Goal: Complete application form

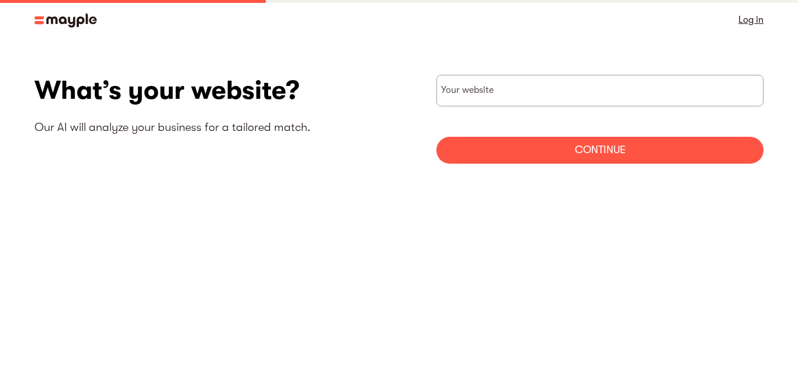
click at [758, 22] on link "Log in" at bounding box center [750, 20] width 25 height 16
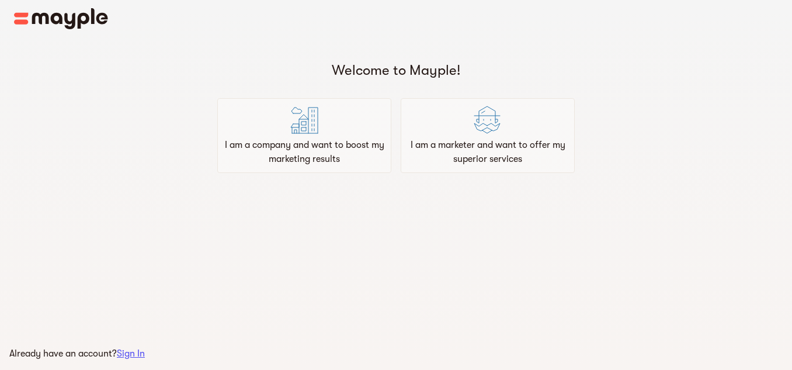
click at [547, 161] on p "I am a marketer and want to offer my superior services" at bounding box center [487, 152] width 163 height 28
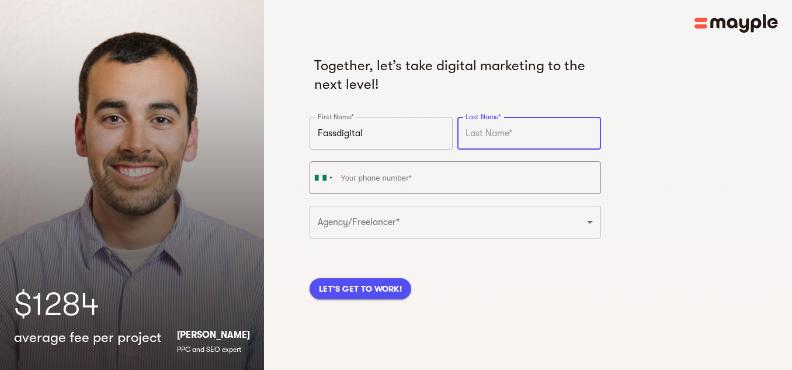
click at [555, 137] on input "text" at bounding box center [528, 133] width 143 height 33
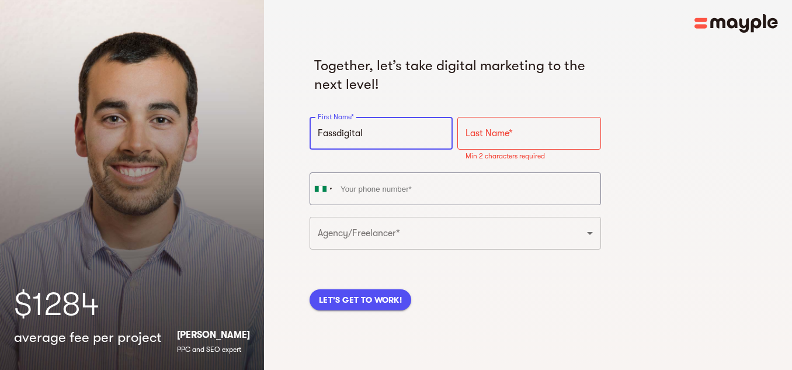
drag, startPoint x: 379, startPoint y: 133, endPoint x: 339, endPoint y: 134, distance: 39.7
click at [339, 134] on input "Fassdigital" at bounding box center [380, 133] width 143 height 33
type input "Fass"
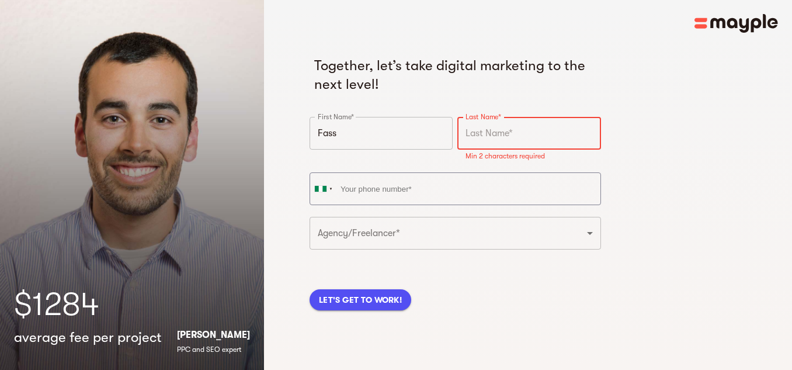
click at [506, 134] on input "text" at bounding box center [528, 133] width 143 height 33
paste input "digital"
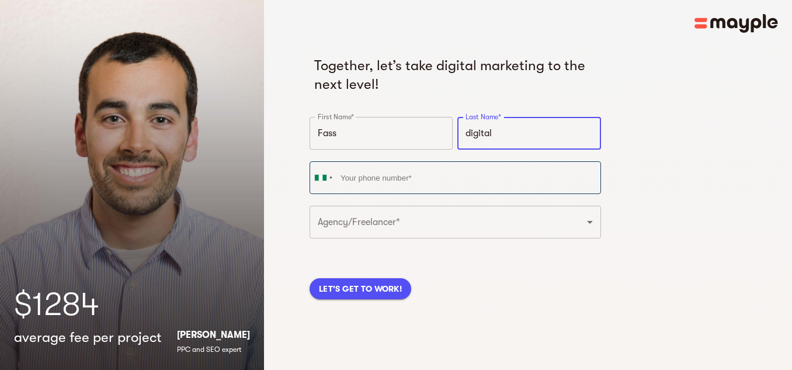
type input "digital"
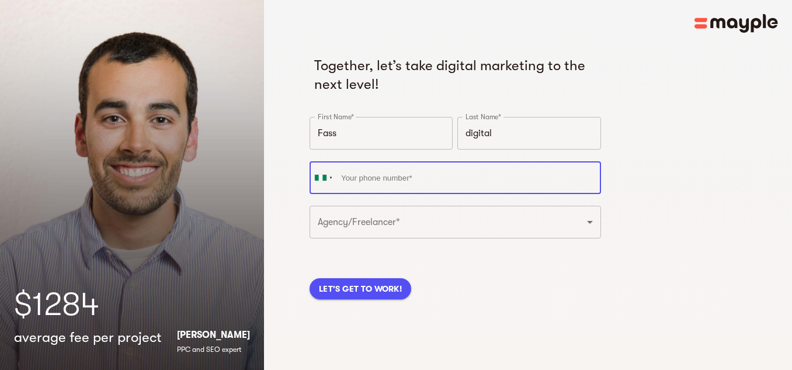
click at [413, 187] on input "tel" at bounding box center [454, 177] width 291 height 33
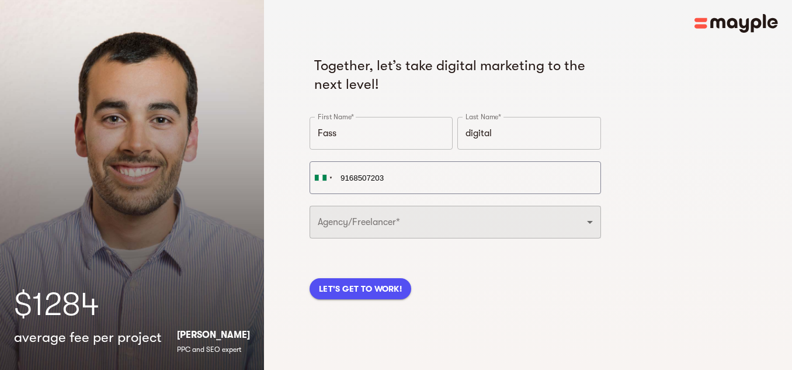
type input "[PHONE_NUMBER]"
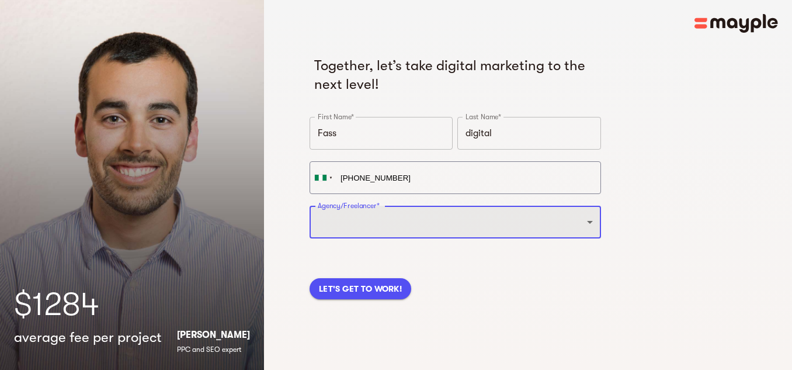
click at [401, 221] on select "Freelancer Digital Agency" at bounding box center [454, 222] width 291 height 33
select select "FREELANCER"
click at [309, 206] on select "Freelancer Digital Agency" at bounding box center [454, 222] width 291 height 33
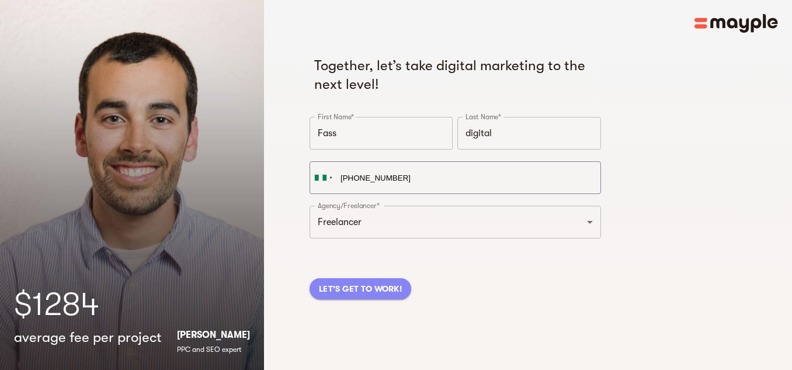
click at [374, 291] on span "LET'S GET TO WORK!" at bounding box center [360, 288] width 83 height 14
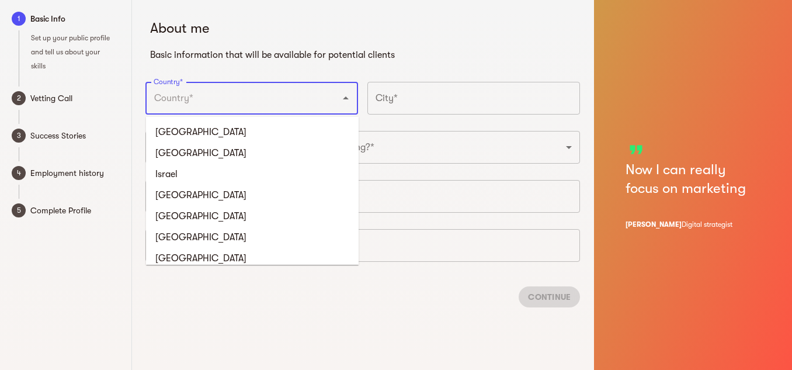
click at [260, 102] on input "Country*" at bounding box center [235, 98] width 169 height 22
type input "[GEOGRAPHIC_DATA]"
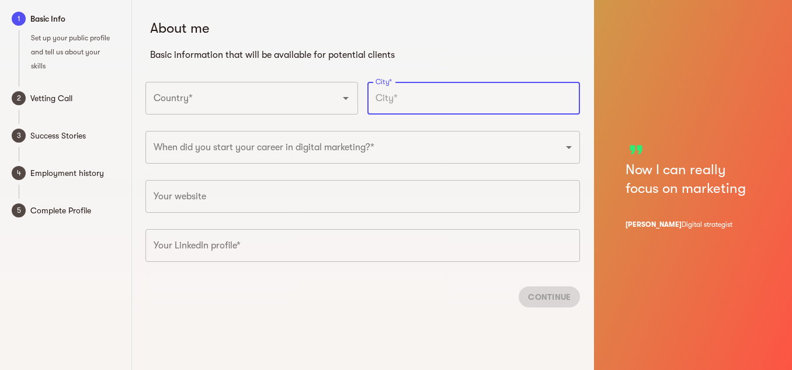
click at [447, 94] on input "text" at bounding box center [473, 98] width 213 height 33
click at [298, 114] on div "Country*" at bounding box center [251, 98] width 213 height 33
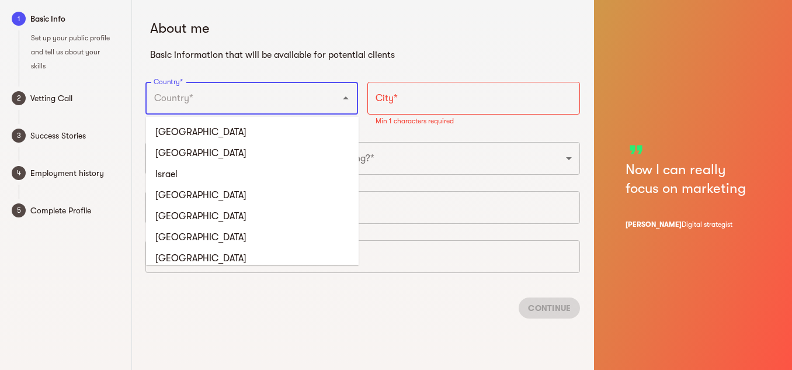
click at [245, 103] on input "Country*" at bounding box center [235, 98] width 169 height 22
type input "[GEOGRAPHIC_DATA]"
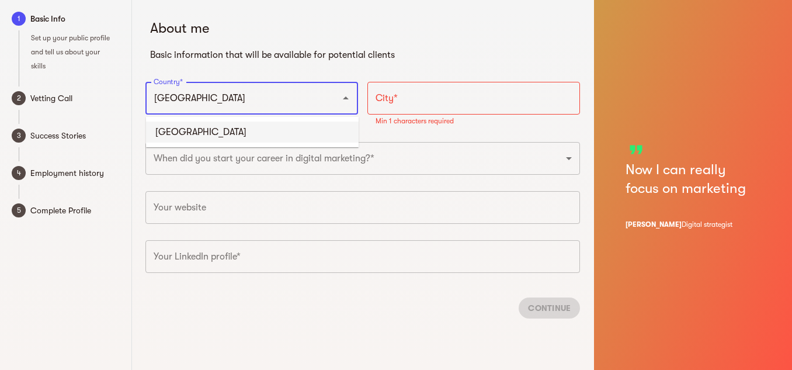
click at [232, 128] on li "[GEOGRAPHIC_DATA]" at bounding box center [252, 131] width 213 height 21
click at [406, 105] on input "text" at bounding box center [473, 98] width 213 height 33
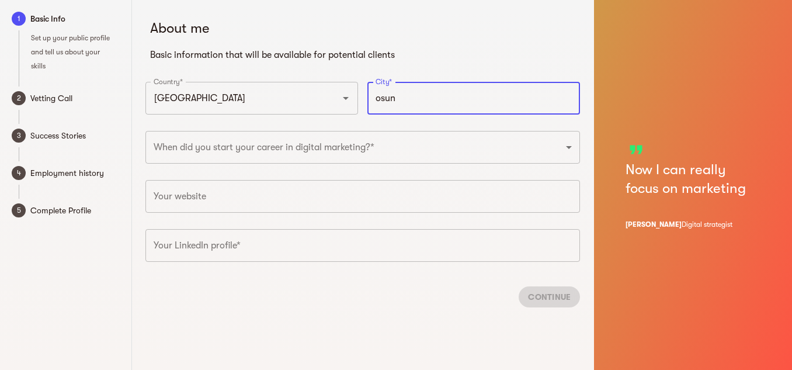
type input "osun"
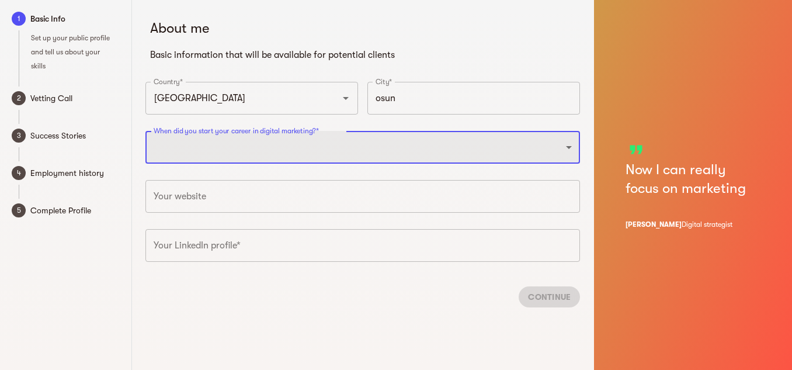
click at [323, 145] on select "2025 2024 2023 2022 2021 2020 2019 2018 2017 2016 2015 2014 2013 2012 2011 2010…" at bounding box center [362, 147] width 434 height 33
select select "2022"
click at [145, 131] on select "2025 2024 2023 2022 2021 2020 2019 2018 2017 2016 2015 2014 2013 2012 2011 2010…" at bounding box center [362, 147] width 434 height 33
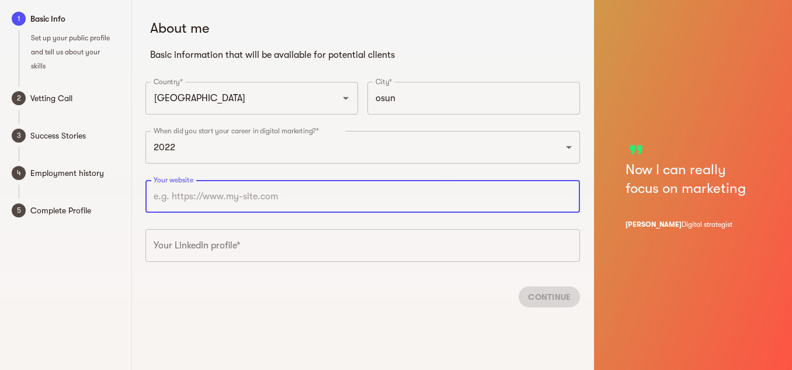
click at [243, 189] on input "text" at bounding box center [362, 196] width 434 height 33
click at [281, 200] on input "text" at bounding box center [362, 196] width 434 height 33
paste input "[URL][DOMAIN_NAME]"
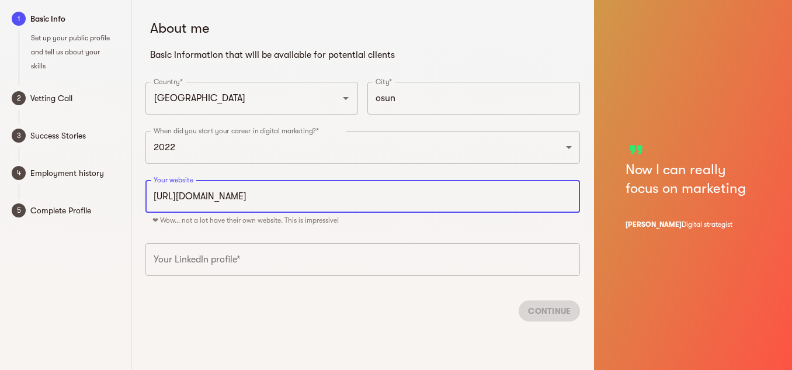
type input "[URL][DOMAIN_NAME]"
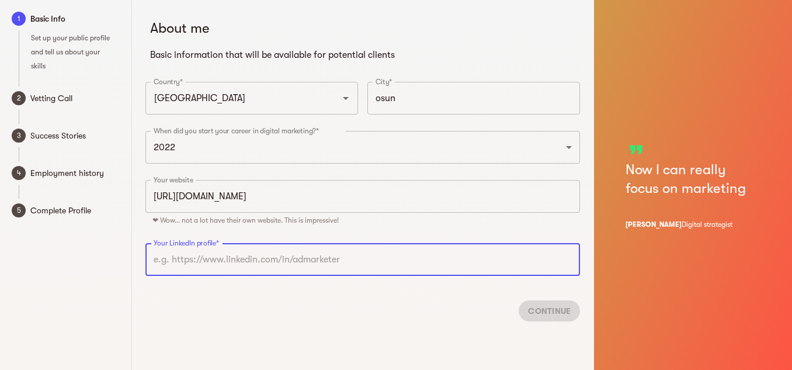
click at [254, 250] on input "text" at bounding box center [362, 259] width 434 height 33
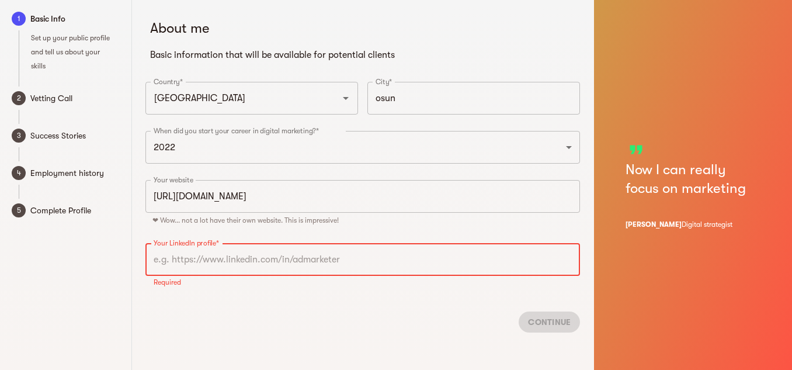
paste input "[URL][DOMAIN_NAME]"
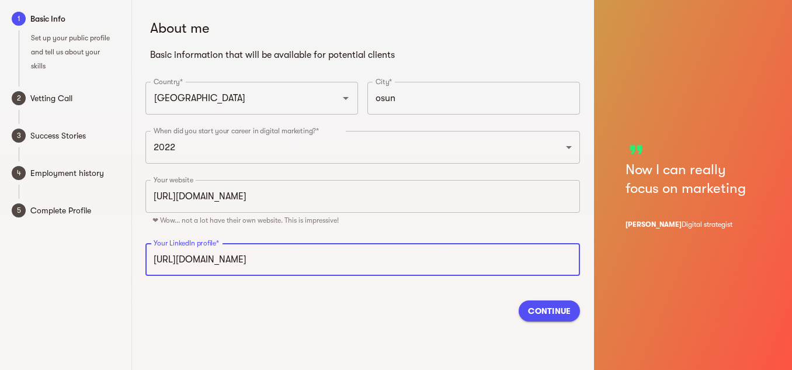
scroll to position [0, 221]
type input "[URL][DOMAIN_NAME]"
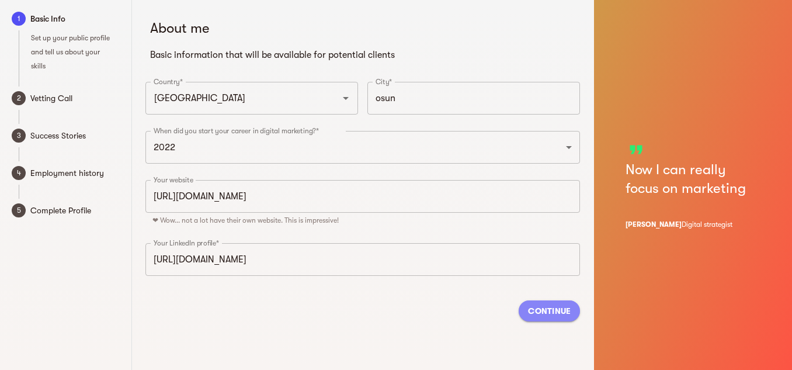
scroll to position [0, 0]
click at [555, 300] on button "Continue" at bounding box center [548, 310] width 61 height 21
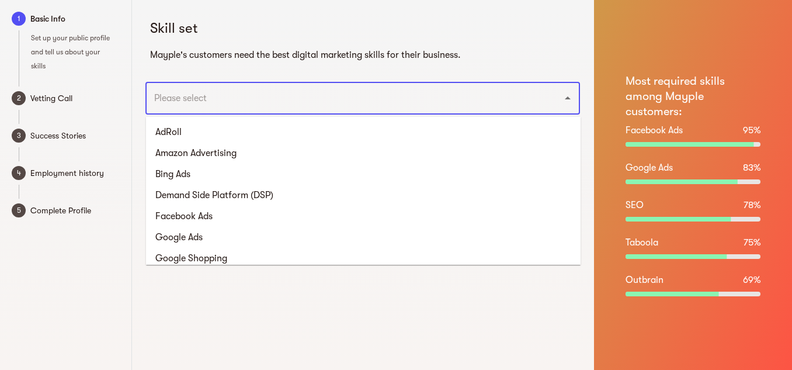
click at [278, 100] on input "text" at bounding box center [346, 98] width 391 height 22
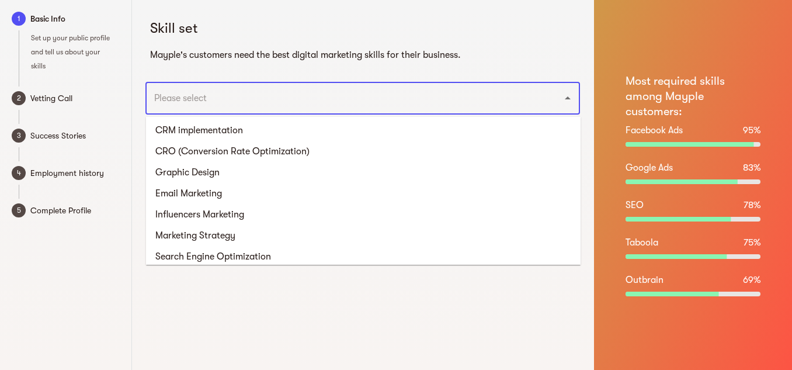
scroll to position [697, 0]
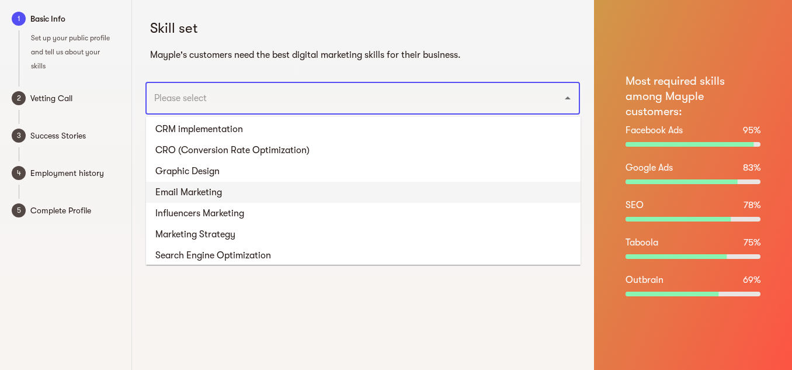
click at [220, 192] on li "Email Marketing" at bounding box center [363, 192] width 434 height 21
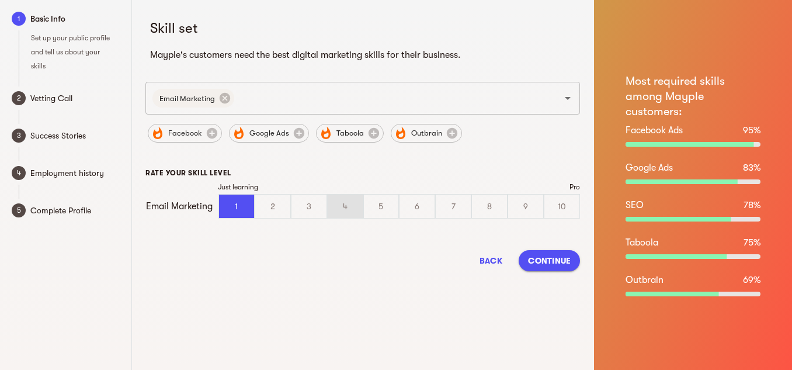
click at [349, 200] on div "4" at bounding box center [345, 205] width 35 height 23
click at [0, 0] on input "4" at bounding box center [0, 0] width 0 height 0
click at [553, 206] on div "10" at bounding box center [561, 205] width 35 height 23
click at [0, 0] on input "10" at bounding box center [0, 0] width 0 height 0
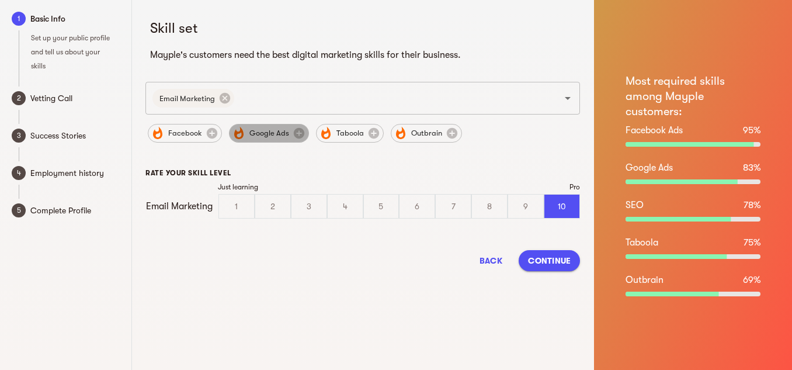
click at [251, 138] on span "Google Ads" at bounding box center [269, 133] width 54 height 14
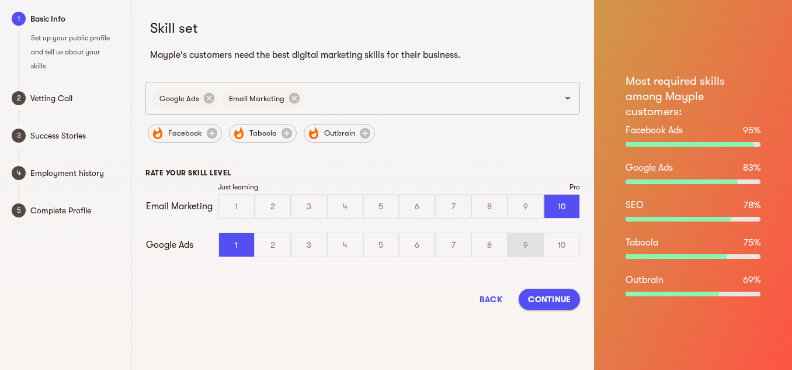
click at [520, 252] on div "9" at bounding box center [525, 244] width 35 height 23
click at [0, 0] on input "9" at bounding box center [0, 0] width 0 height 0
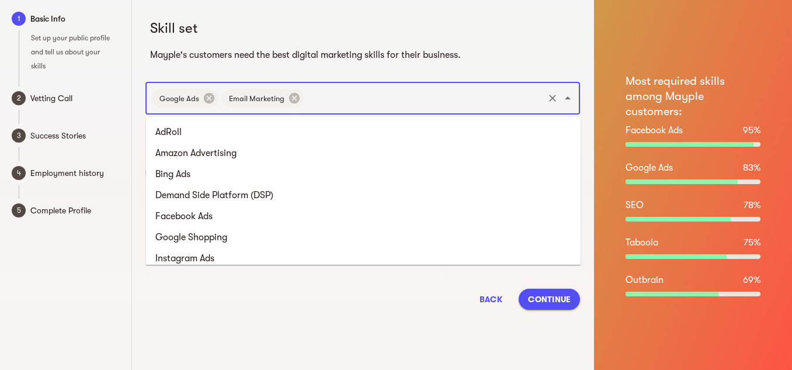
click at [329, 98] on input "text" at bounding box center [423, 98] width 236 height 22
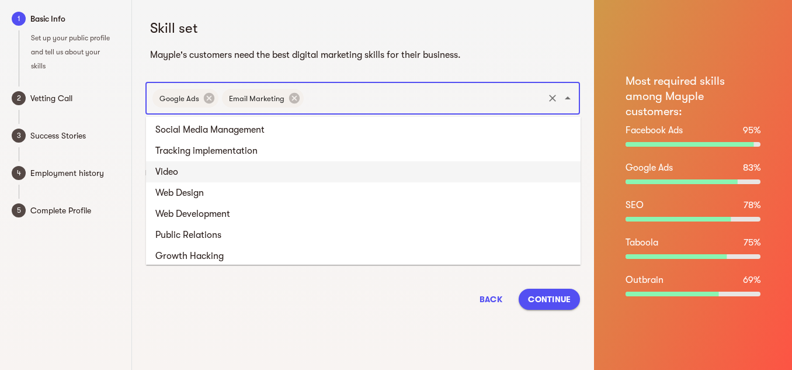
scroll to position [845, 0]
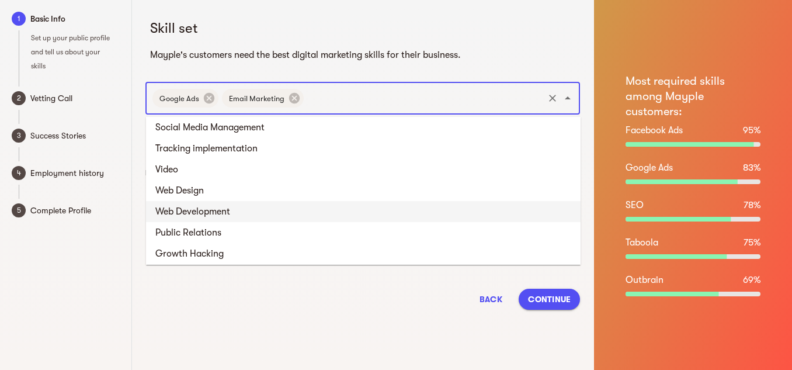
click at [215, 214] on li "Web Development" at bounding box center [363, 211] width 434 height 21
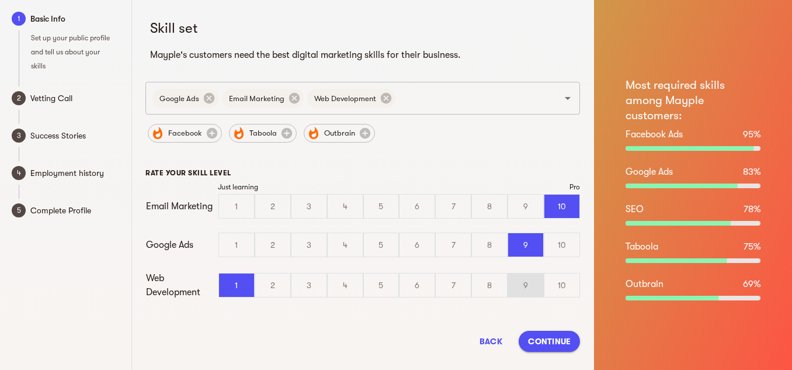
click at [534, 290] on div "9" at bounding box center [525, 284] width 35 height 23
click at [0, 0] on input "9" at bounding box center [0, 0] width 0 height 0
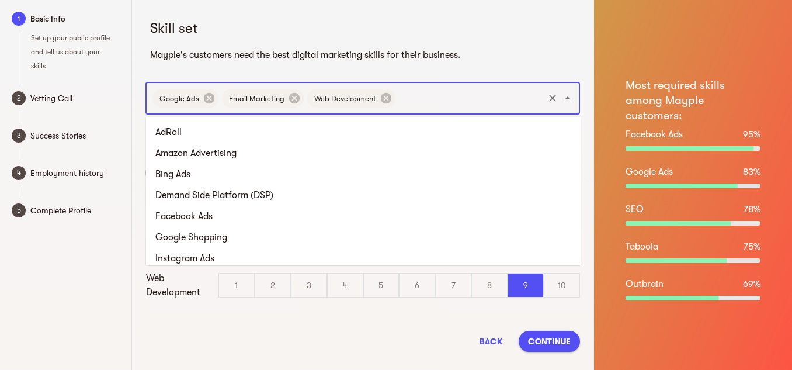
click at [434, 95] on input "text" at bounding box center [469, 98] width 145 height 22
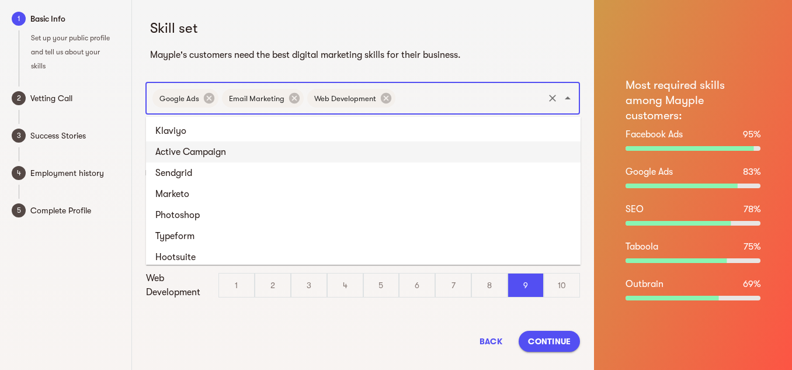
scroll to position [1263, 0]
click at [220, 158] on li "Active Campaign" at bounding box center [363, 151] width 434 height 21
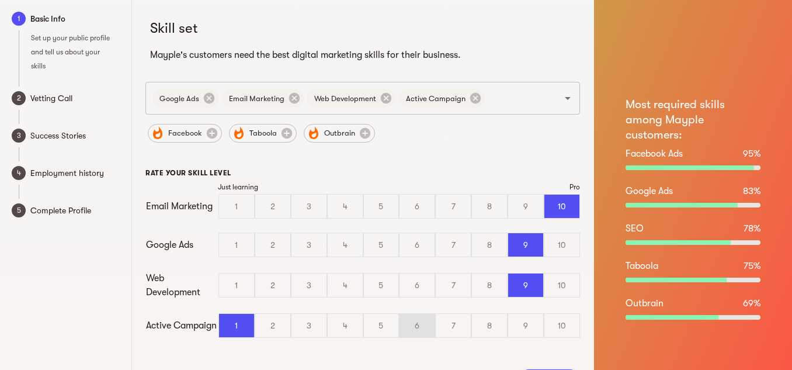
click at [418, 325] on div "6" at bounding box center [416, 325] width 35 height 23
click at [0, 0] on input "6" at bounding box center [0, 0] width 0 height 0
click at [490, 336] on div "8" at bounding box center [489, 325] width 35 height 23
click at [0, 0] on input "8" at bounding box center [0, 0] width 0 height 0
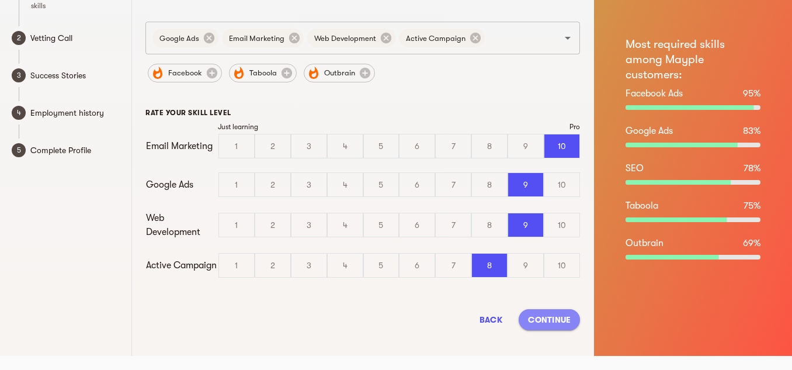
click at [549, 317] on span "Continue" at bounding box center [549, 319] width 43 height 14
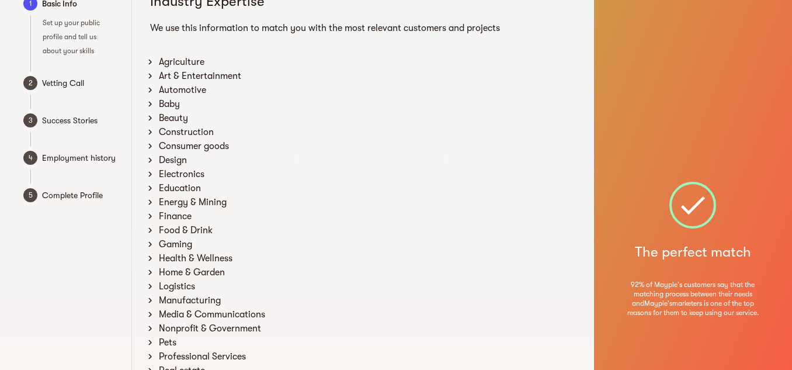
scroll to position [29, 0]
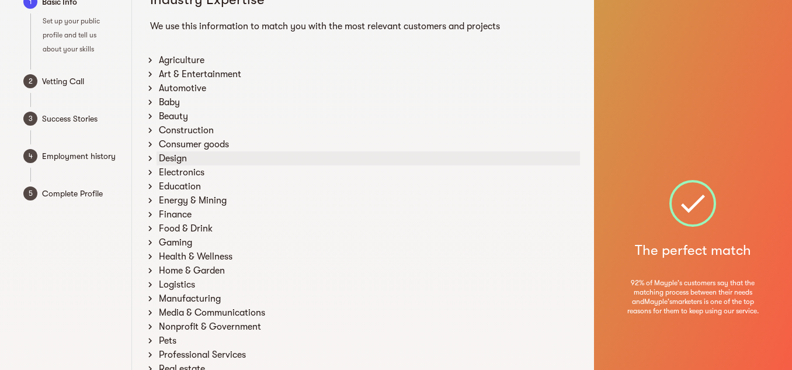
click at [213, 156] on div "Design" at bounding box center [367, 158] width 423 height 14
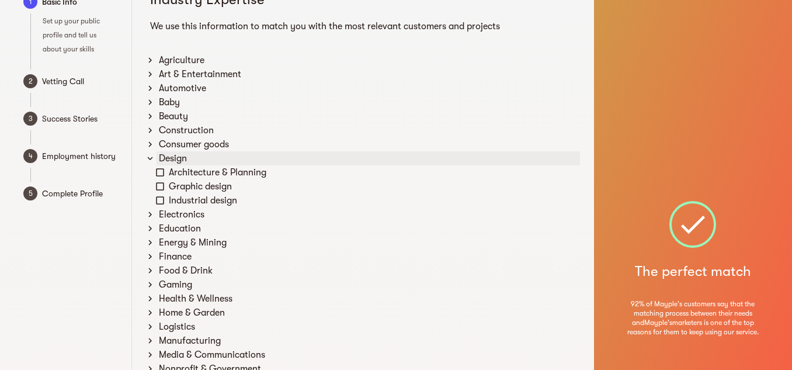
click at [150, 158] on icon at bounding box center [150, 158] width 11 height 11
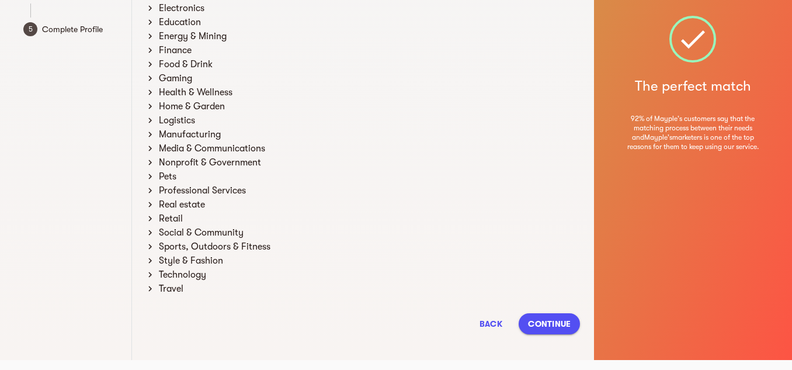
scroll to position [195, 0]
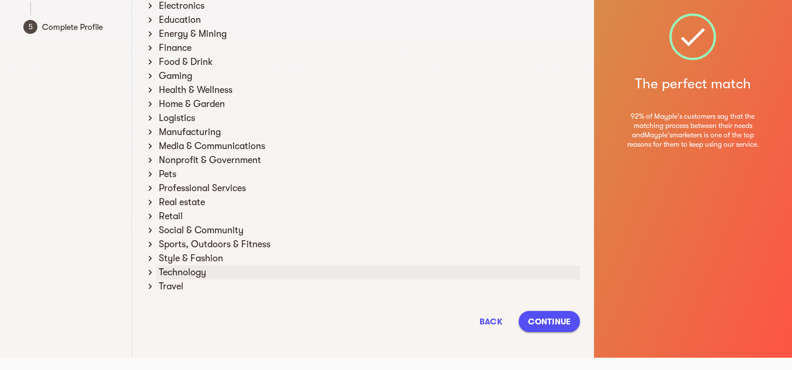
click at [145, 272] on icon at bounding box center [150, 272] width 11 height 11
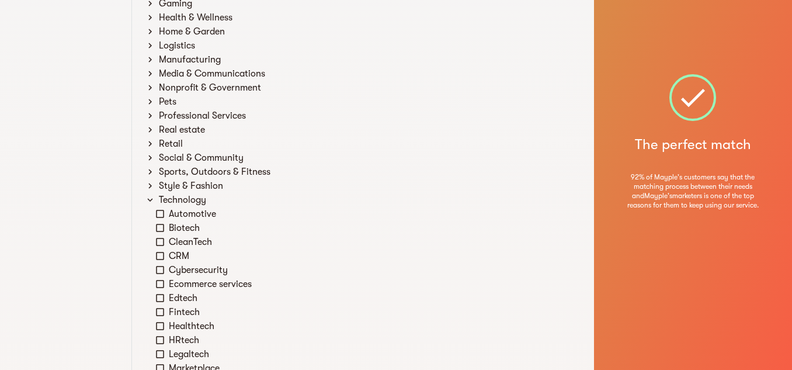
scroll to position [269, 0]
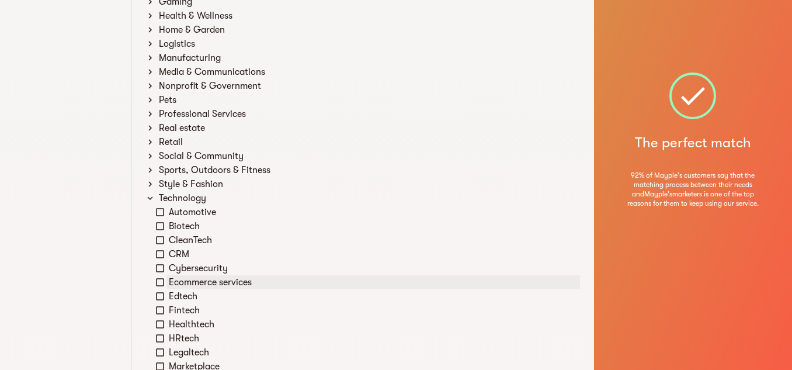
click at [161, 284] on icon at bounding box center [160, 282] width 11 height 11
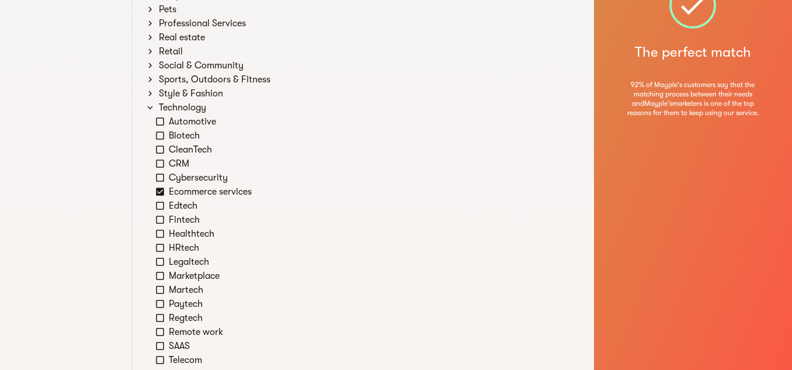
scroll to position [363, 0]
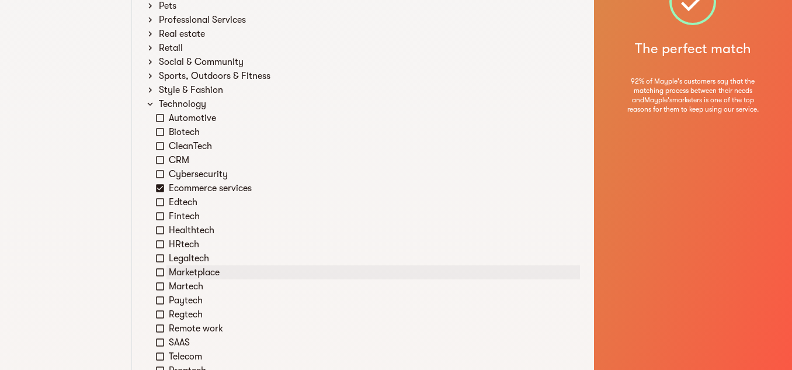
click at [159, 272] on icon at bounding box center [160, 272] width 11 height 11
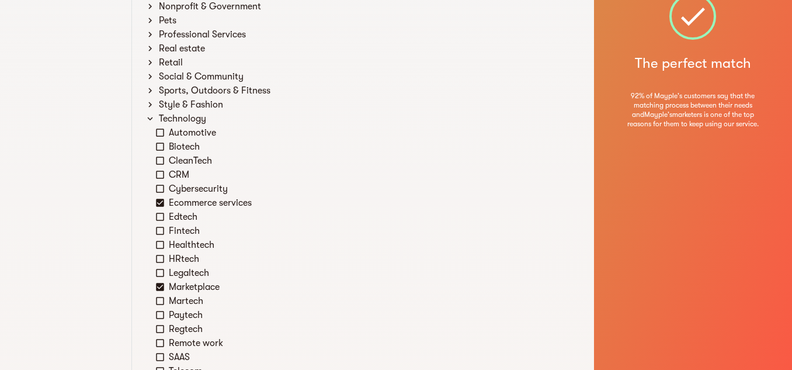
scroll to position [348, 0]
click at [161, 176] on icon at bounding box center [160, 175] width 11 height 11
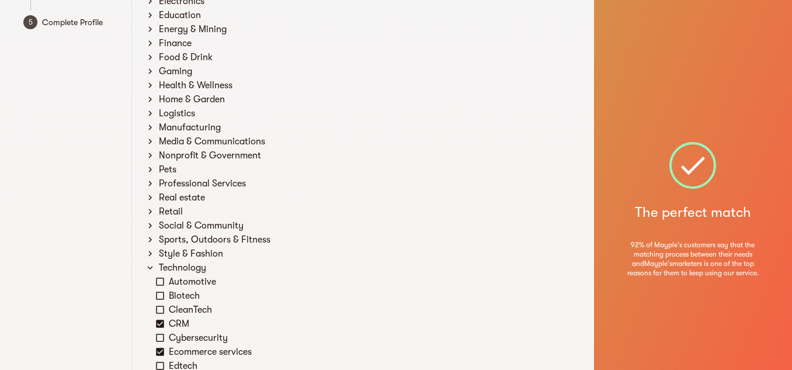
scroll to position [199, 0]
click at [150, 84] on icon at bounding box center [150, 85] width 4 height 5
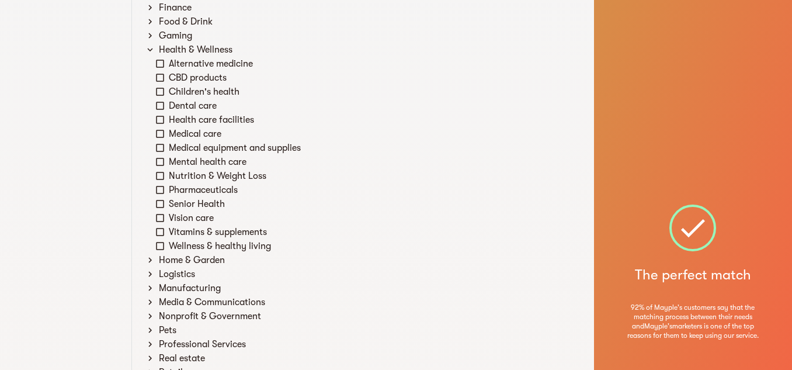
scroll to position [239, 0]
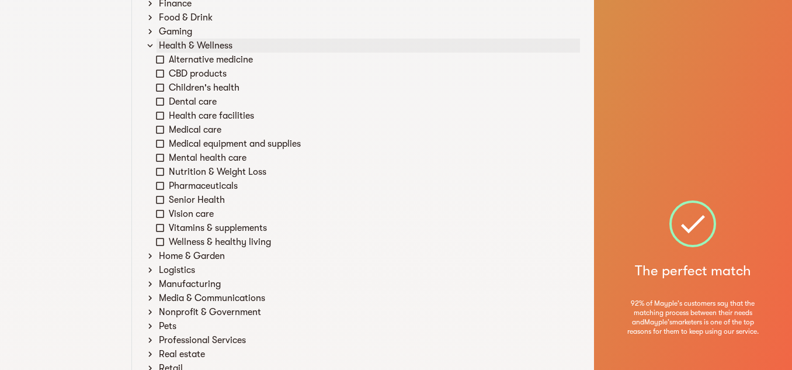
click at [149, 45] on icon at bounding box center [149, 46] width 5 height 4
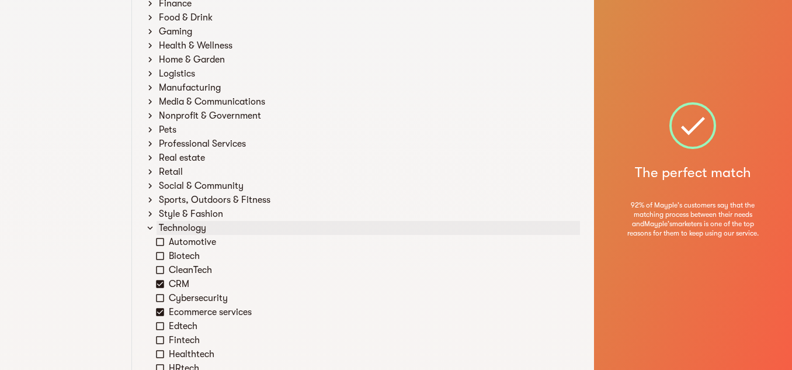
click at [151, 227] on icon at bounding box center [150, 227] width 11 height 11
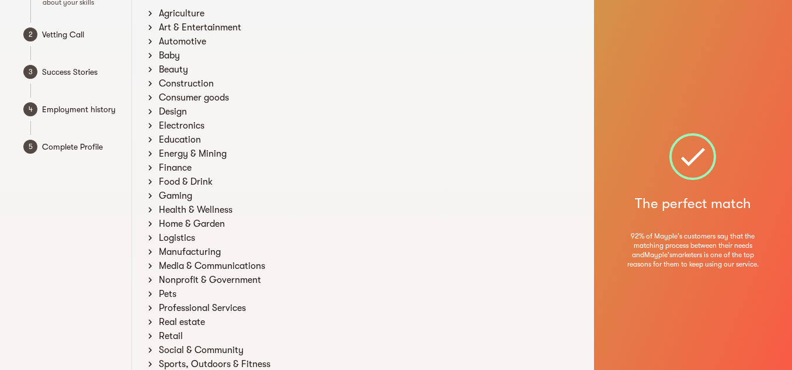
scroll to position [75, 0]
click at [148, 68] on icon at bounding box center [150, 70] width 11 height 11
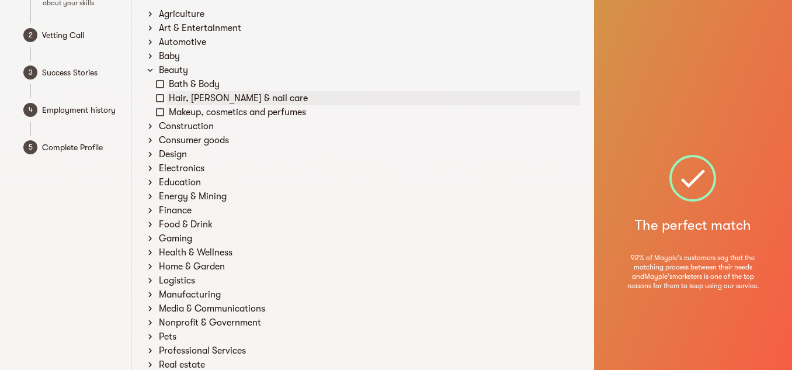
click at [161, 98] on icon at bounding box center [160, 98] width 11 height 11
click at [161, 111] on icon at bounding box center [160, 112] width 11 height 11
click at [158, 83] on icon at bounding box center [160, 84] width 11 height 11
click at [151, 74] on icon at bounding box center [150, 70] width 11 height 11
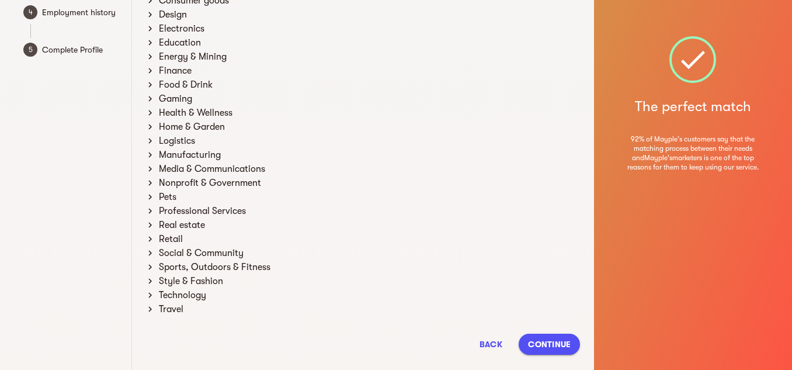
scroll to position [173, 0]
click at [150, 249] on icon at bounding box center [150, 252] width 11 height 11
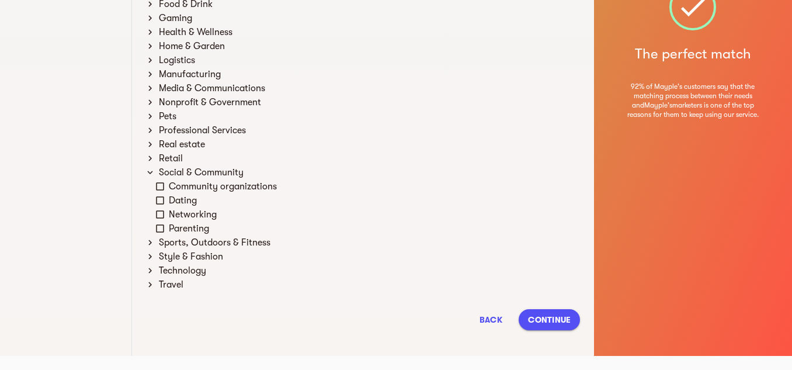
scroll to position [252, 0]
click at [148, 172] on icon at bounding box center [150, 173] width 11 height 11
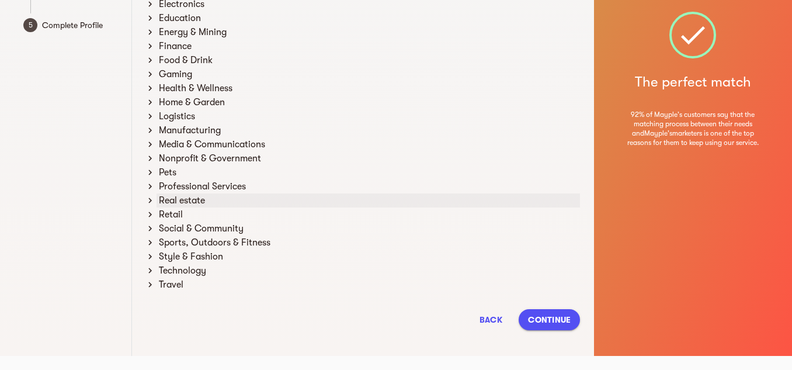
click at [151, 198] on icon at bounding box center [150, 200] width 11 height 11
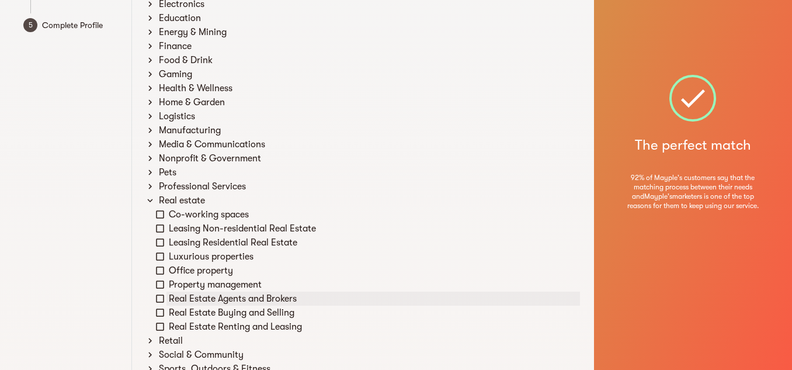
click at [163, 297] on icon at bounding box center [160, 298] width 11 height 11
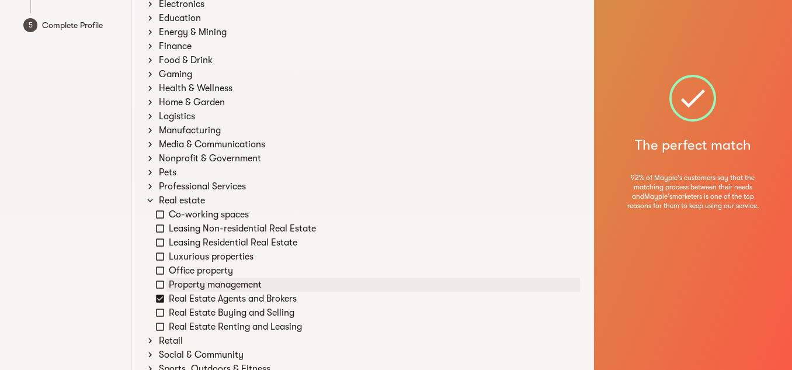
click at [159, 286] on icon at bounding box center [160, 284] width 11 height 11
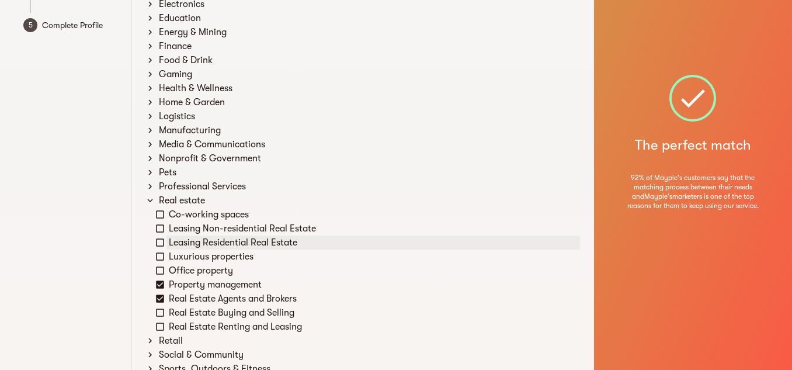
click at [163, 242] on icon at bounding box center [160, 242] width 11 height 11
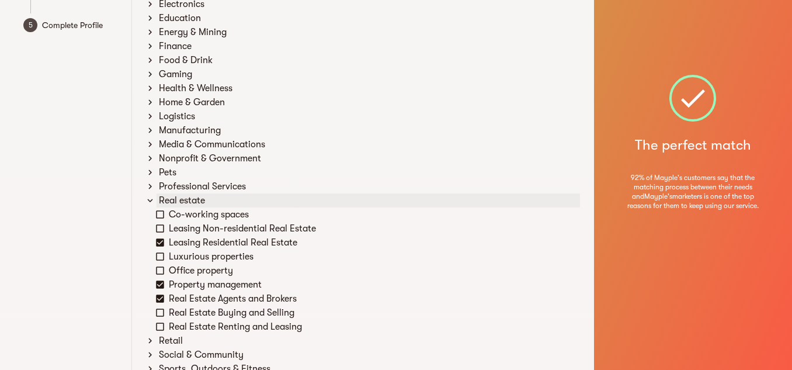
click at [151, 201] on icon at bounding box center [149, 201] width 5 height 4
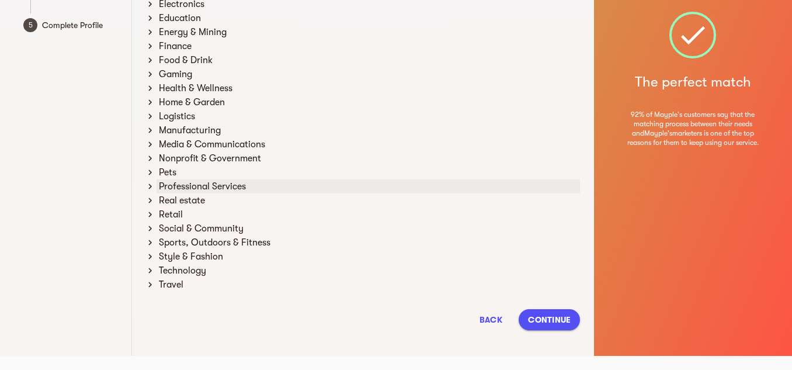
click at [151, 184] on icon at bounding box center [150, 186] width 11 height 11
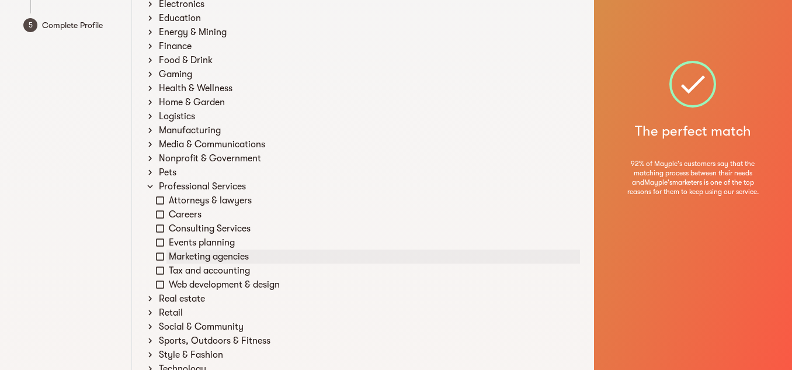
click at [160, 257] on icon at bounding box center [160, 256] width 11 height 11
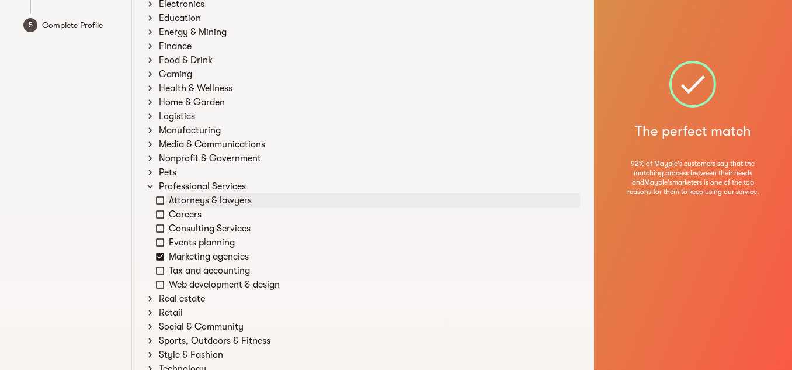
click at [156, 199] on icon at bounding box center [160, 200] width 8 height 8
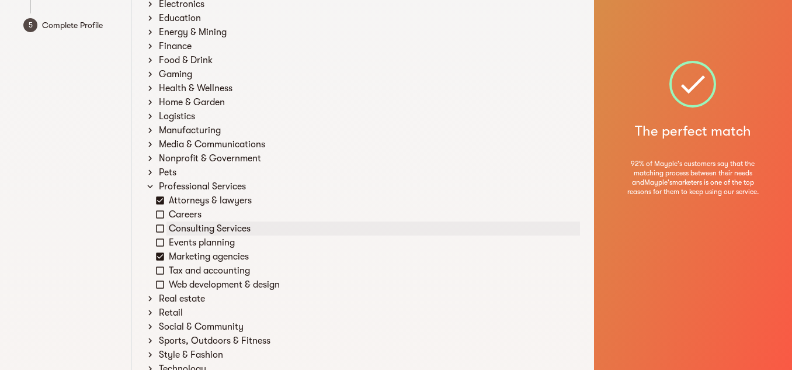
click at [161, 230] on icon at bounding box center [160, 228] width 11 height 11
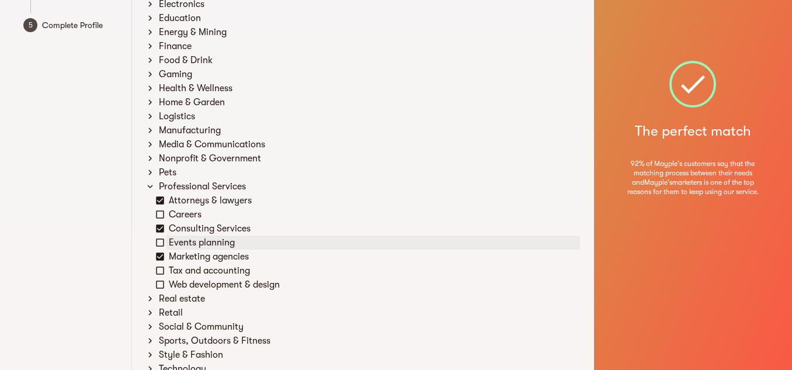
click at [160, 242] on icon at bounding box center [160, 242] width 11 height 11
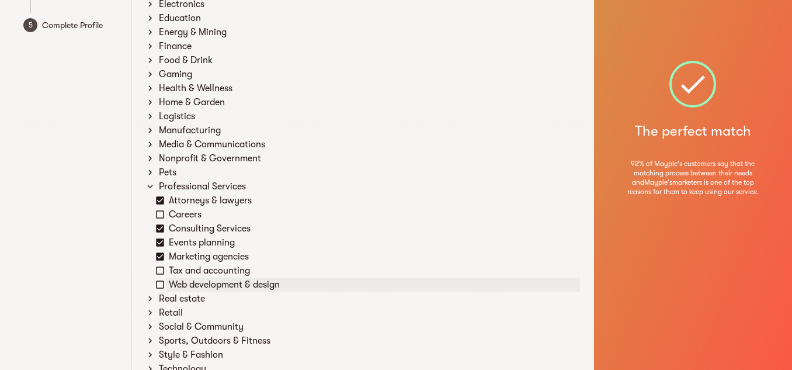
click at [162, 279] on icon at bounding box center [160, 284] width 11 height 11
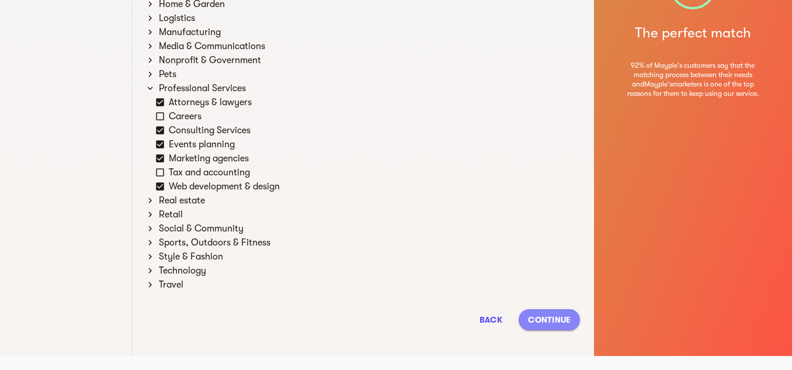
click at [538, 315] on span "Continue" at bounding box center [549, 319] width 43 height 14
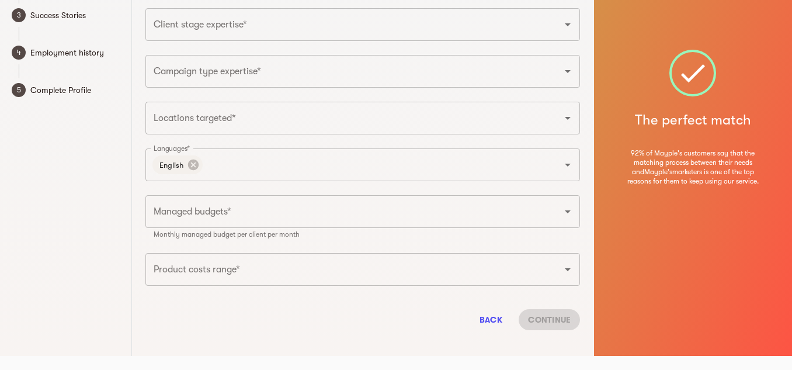
scroll to position [0, 0]
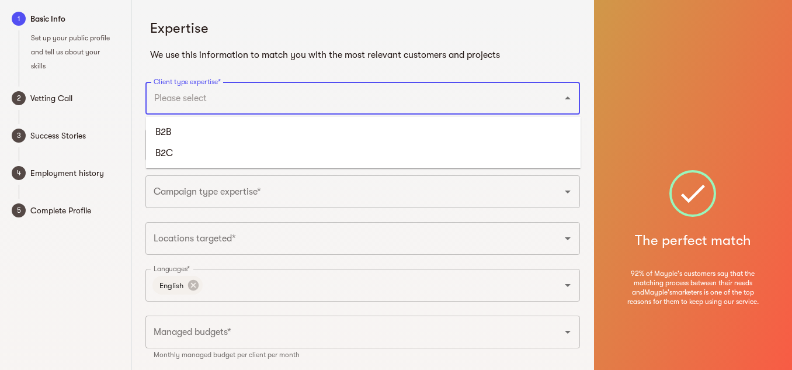
click at [374, 99] on input "Client type expertise*" at bounding box center [346, 98] width 391 height 22
click at [208, 148] on li "B2C" at bounding box center [363, 152] width 434 height 21
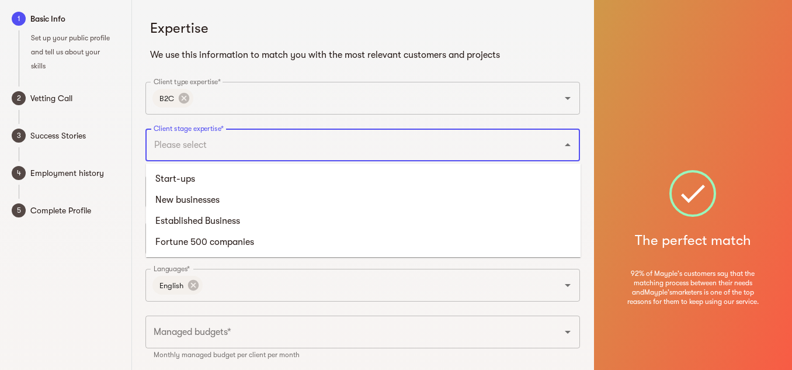
click at [208, 148] on input "Client stage expertise*" at bounding box center [346, 145] width 391 height 22
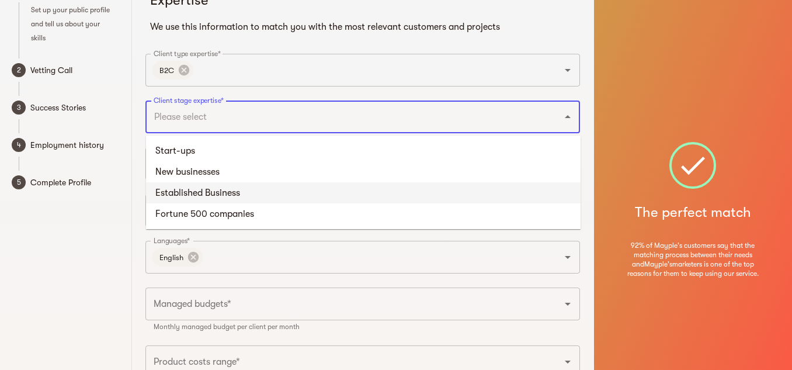
scroll to position [27, 0]
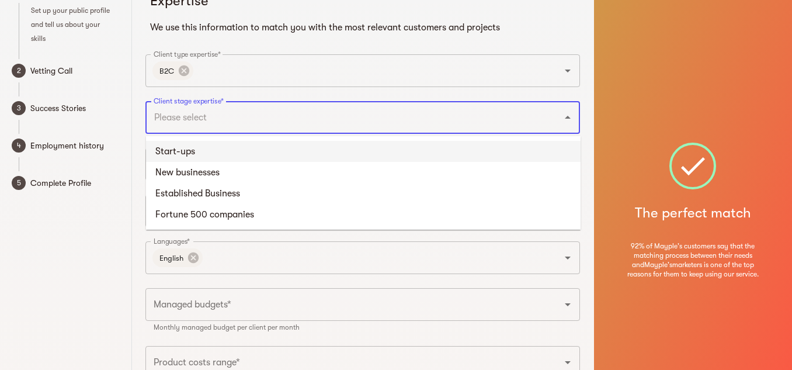
click at [213, 159] on li "Start-ups" at bounding box center [363, 151] width 434 height 21
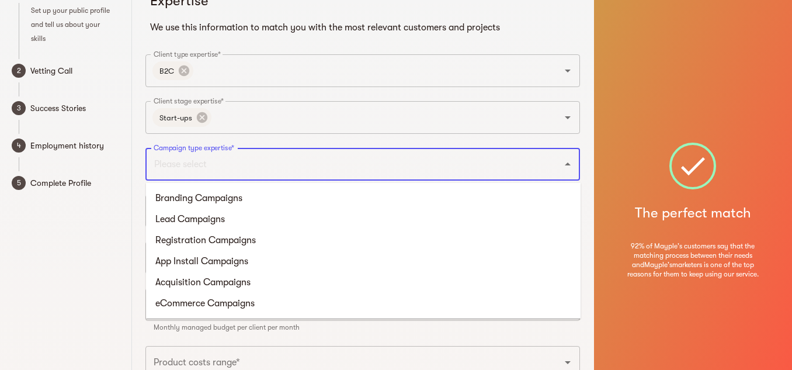
click at [227, 170] on input "Campaign type expertise*" at bounding box center [346, 164] width 391 height 22
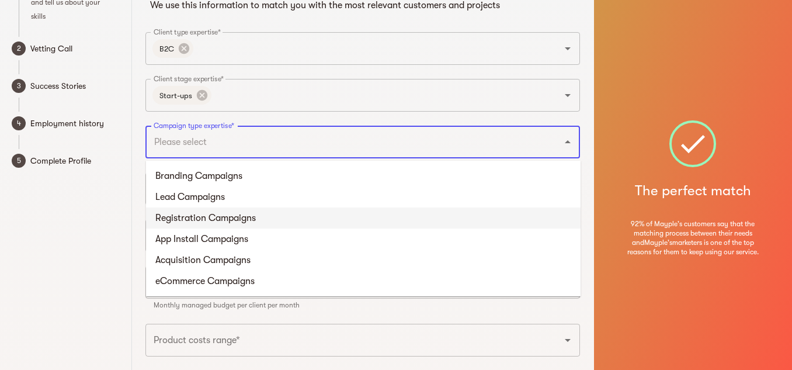
scroll to position [61, 0]
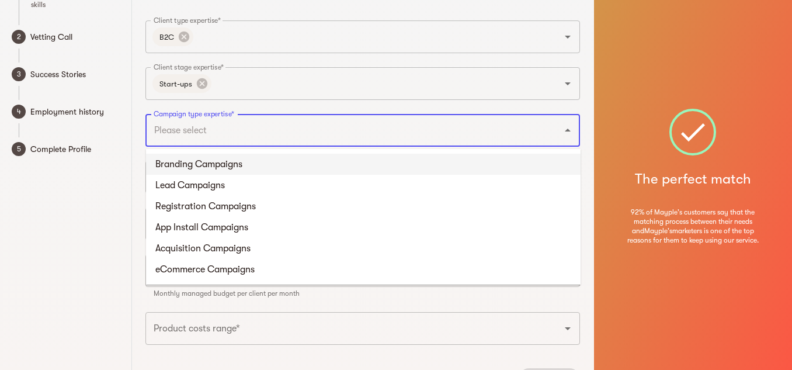
click at [227, 169] on li "Branding Campaigns" at bounding box center [363, 164] width 434 height 21
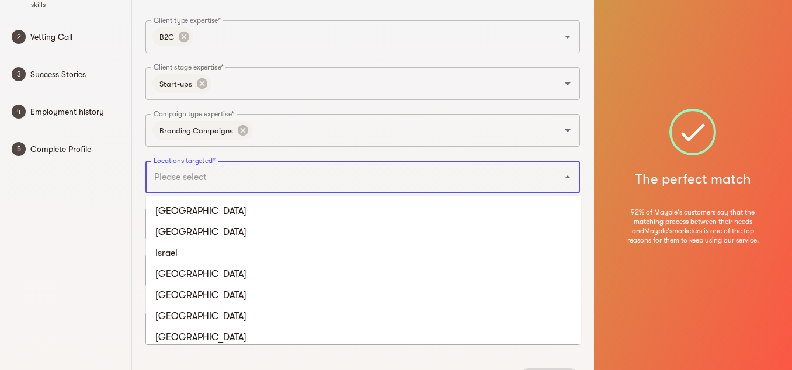
click at [217, 172] on input "Locations targeted*" at bounding box center [346, 177] width 391 height 22
click at [196, 207] on li "[GEOGRAPHIC_DATA]" at bounding box center [363, 210] width 434 height 21
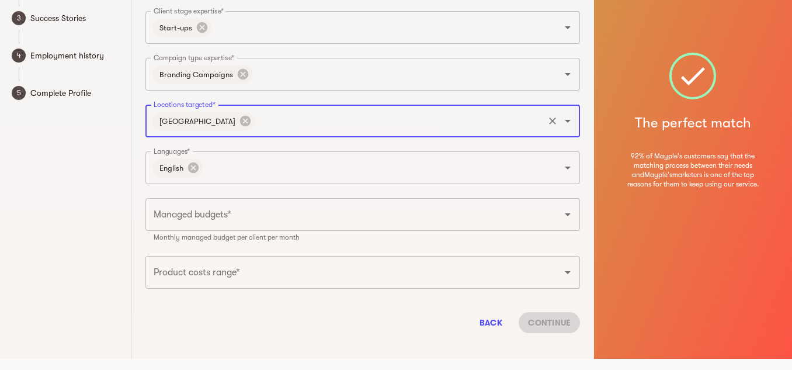
scroll to position [120, 0]
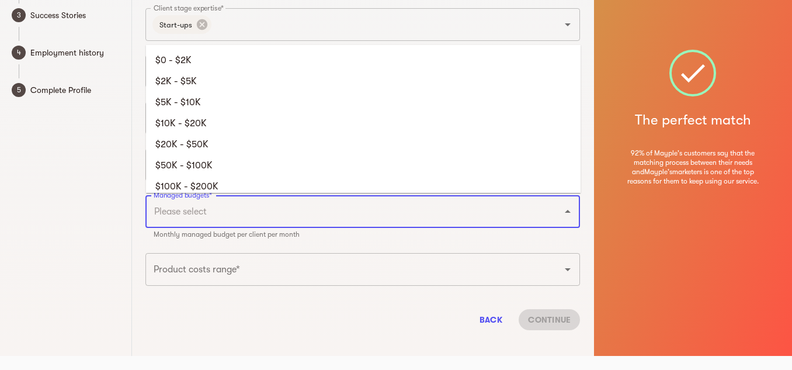
click at [196, 207] on input "Managed budgets*" at bounding box center [346, 211] width 391 height 22
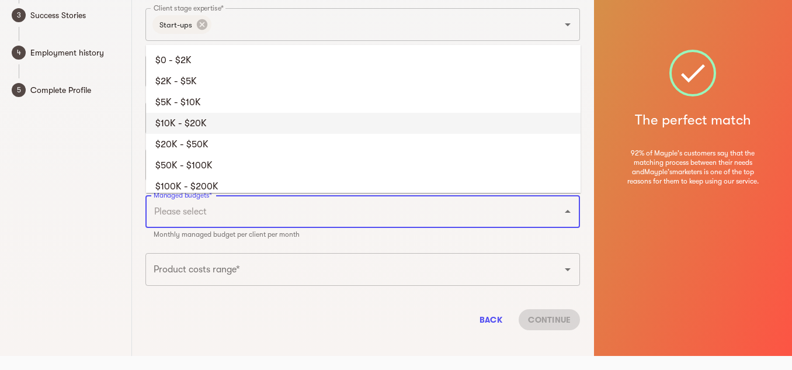
scroll to position [1, 0]
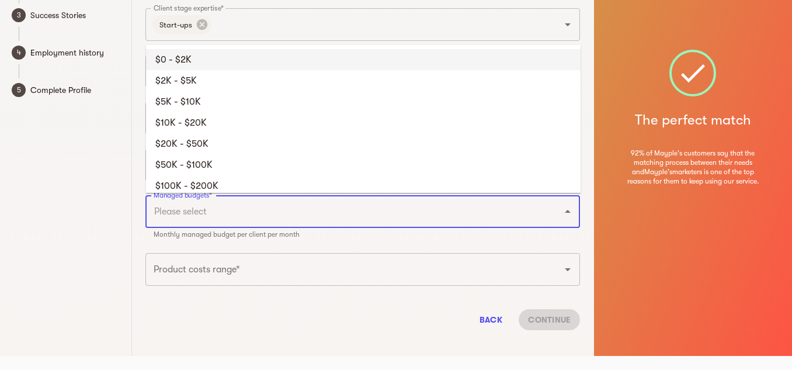
click at [187, 57] on li "$0 - $2K" at bounding box center [363, 59] width 434 height 21
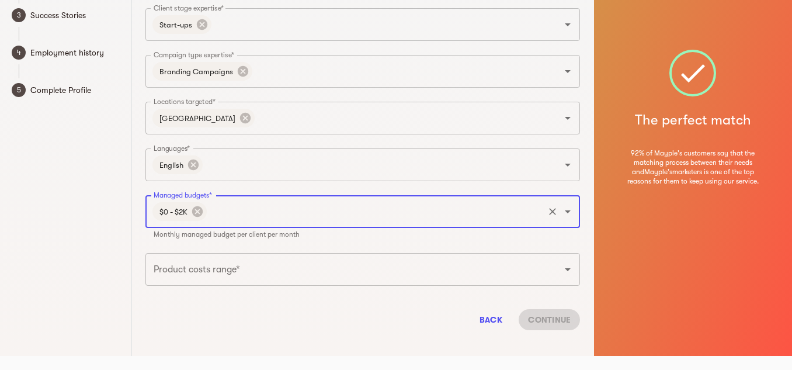
click at [204, 260] on input "Product costs range*" at bounding box center [346, 269] width 391 height 22
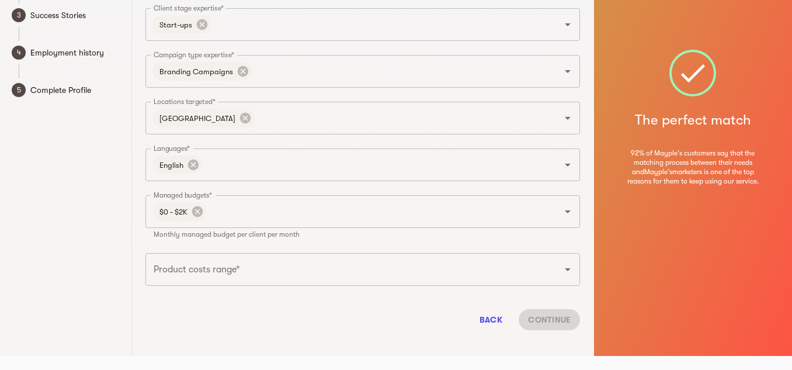
click at [88, 257] on div "1 Basic Info Set up your public profile and tell us about your skills 2 Vetting…" at bounding box center [66, 118] width 132 height 476
click at [225, 267] on input "Product costs range*" at bounding box center [346, 269] width 391 height 22
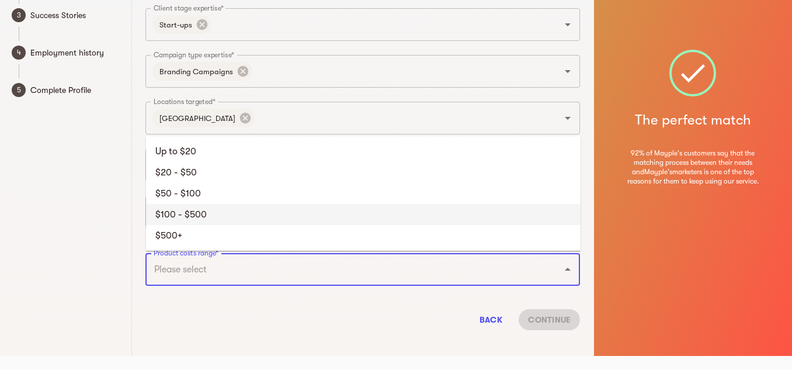
click at [197, 206] on li "$100 - $500" at bounding box center [363, 214] width 434 height 21
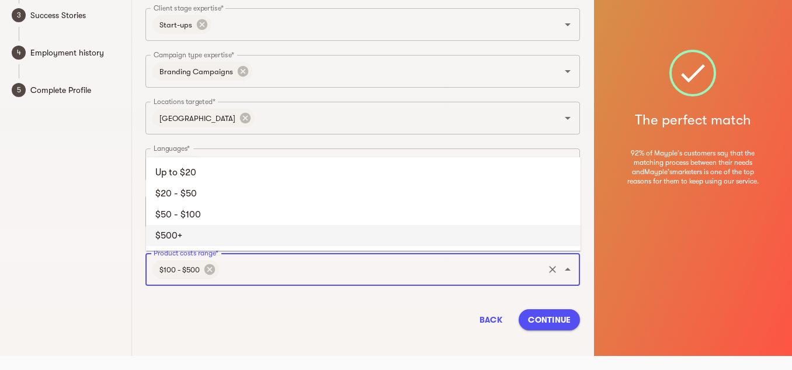
click at [228, 273] on input "Product costs range*" at bounding box center [381, 269] width 321 height 22
click at [213, 269] on icon at bounding box center [209, 269] width 11 height 11
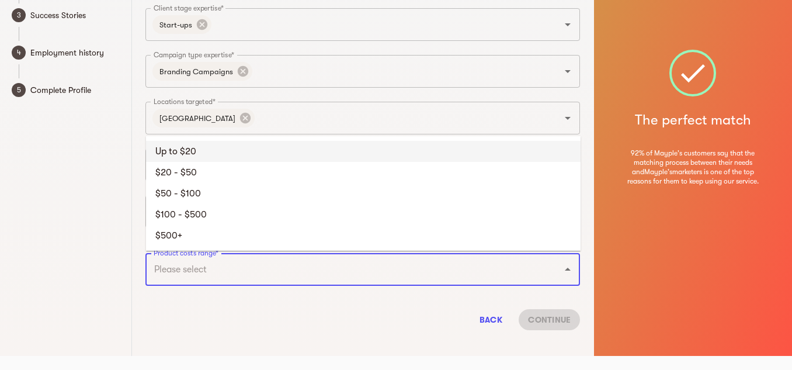
click at [185, 158] on li "Up to $20" at bounding box center [363, 151] width 434 height 21
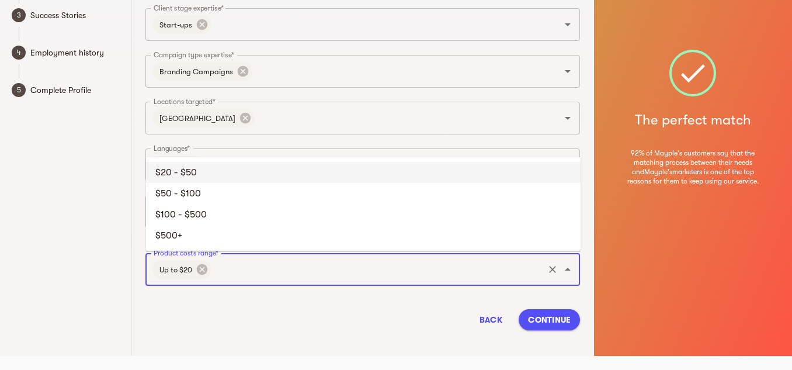
click at [236, 276] on input "Product costs range*" at bounding box center [377, 269] width 329 height 22
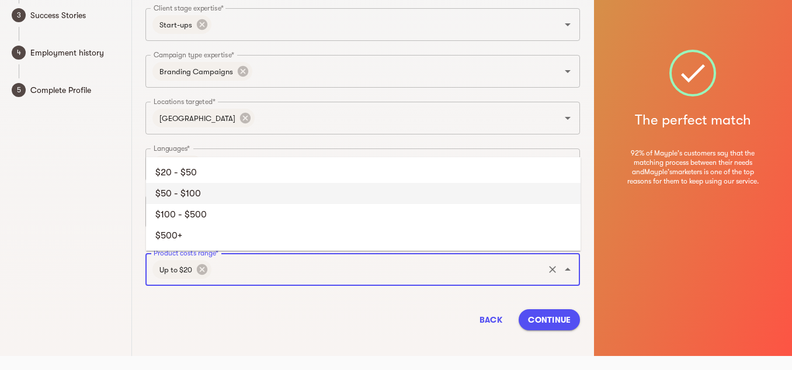
click at [196, 199] on li "$50 - $100" at bounding box center [363, 193] width 434 height 21
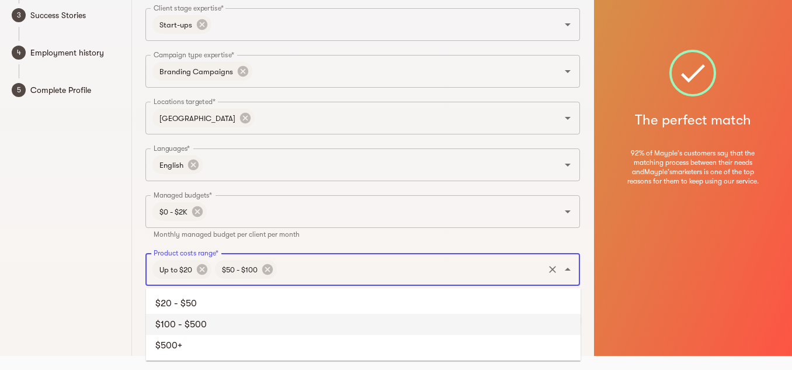
click at [377, 268] on input "Product costs range*" at bounding box center [410, 269] width 263 height 22
click at [194, 326] on li "$100 - $500" at bounding box center [363, 324] width 434 height 21
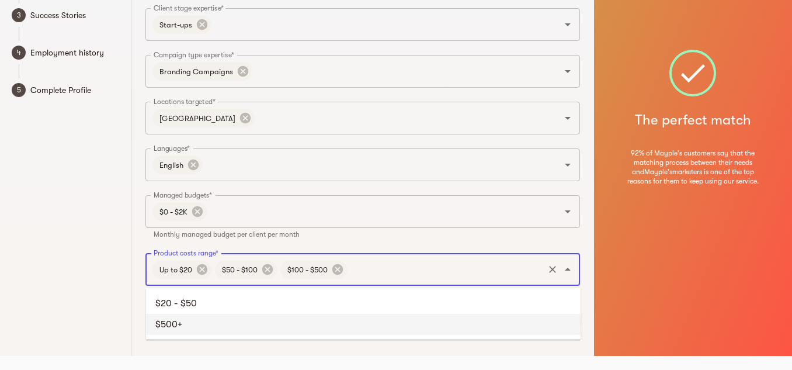
click at [372, 263] on input "Product costs range*" at bounding box center [445, 269] width 193 height 22
click at [184, 315] on li "$500+" at bounding box center [363, 324] width 434 height 21
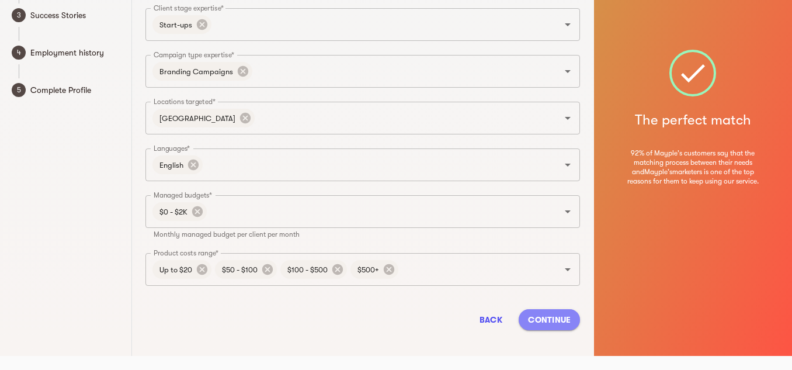
click at [540, 319] on span "Continue" at bounding box center [549, 319] width 43 height 14
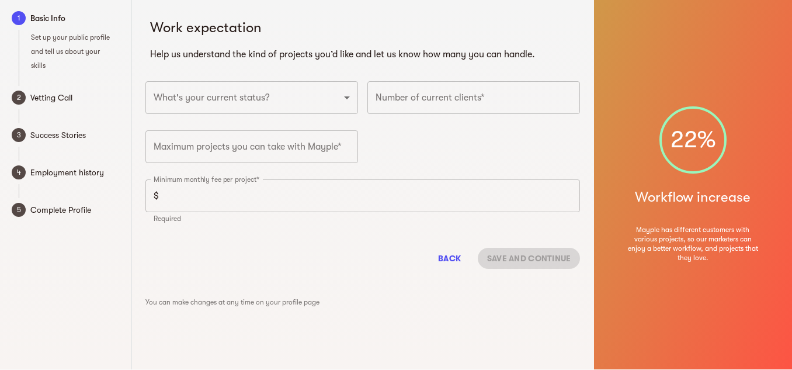
scroll to position [0, 0]
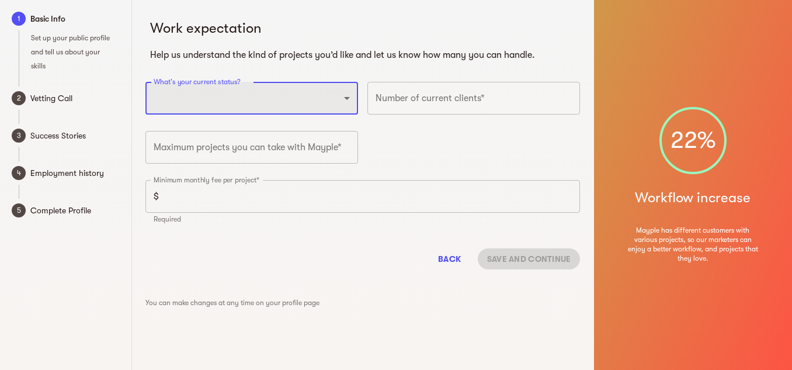
click at [303, 105] on select "Full-time freelancer [DEMOGRAPHIC_DATA] job New-freelancing [DEMOGRAPHIC_DATA]-…" at bounding box center [251, 98] width 213 height 33
select select "FULLTIME_FREELANCER"
click at [145, 82] on select "Full-time freelancer [DEMOGRAPHIC_DATA] job New-freelancing [DEMOGRAPHIC_DATA]-…" at bounding box center [251, 98] width 213 height 33
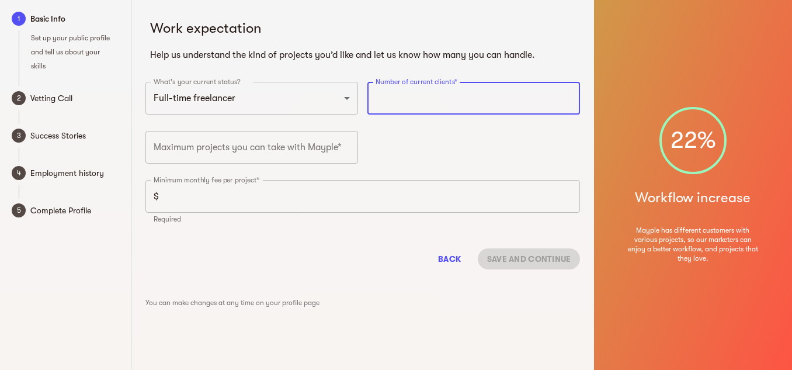
click at [431, 97] on input "number" at bounding box center [473, 98] width 213 height 33
click at [287, 145] on input "number" at bounding box center [251, 147] width 213 height 33
click at [413, 106] on input "number" at bounding box center [473, 98] width 213 height 33
type input "4"
click at [252, 153] on input "number" at bounding box center [251, 147] width 213 height 33
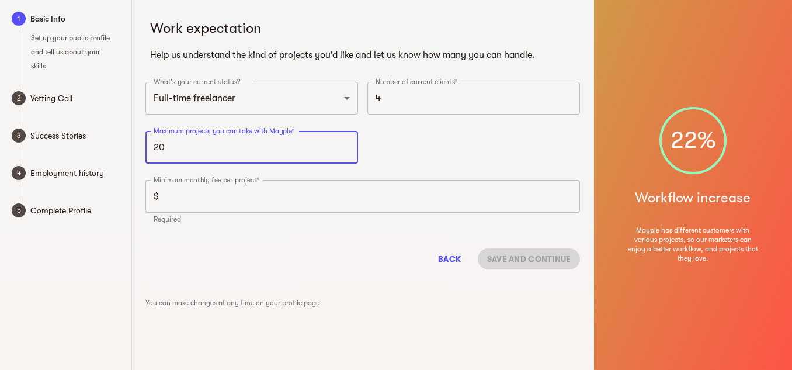
type input "2"
type input "100"
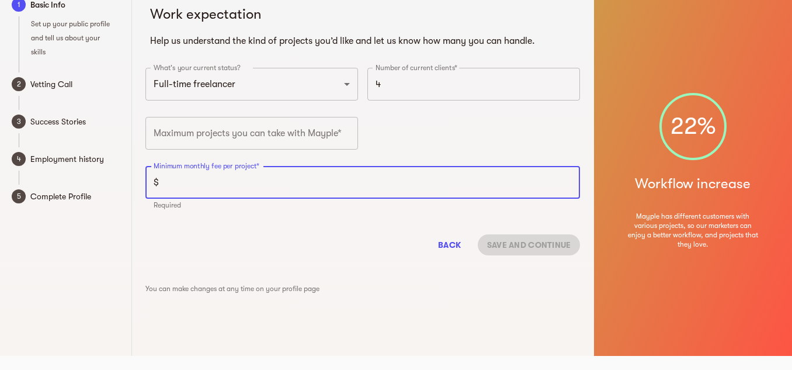
click at [221, 173] on input "number" at bounding box center [371, 182] width 416 height 33
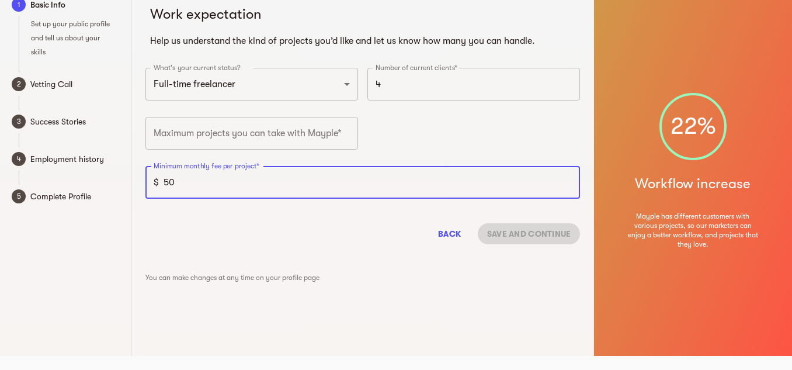
type input "5"
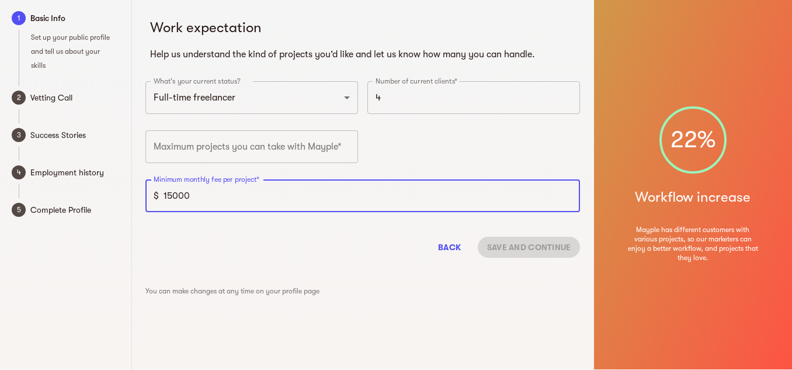
scroll to position [0, 0]
type input "15000"
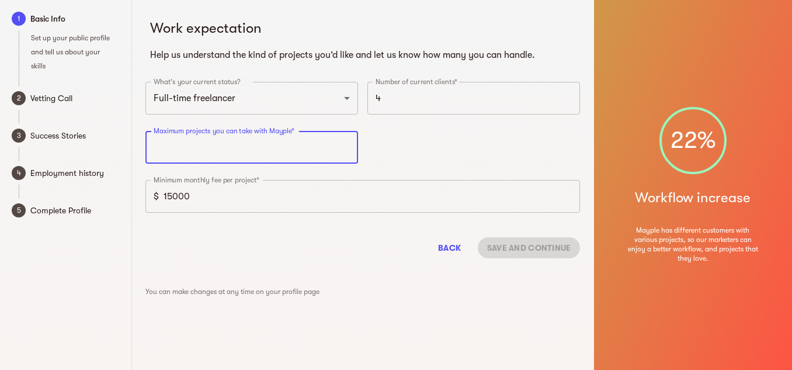
click at [305, 149] on input "number" at bounding box center [251, 147] width 213 height 33
type input "100"
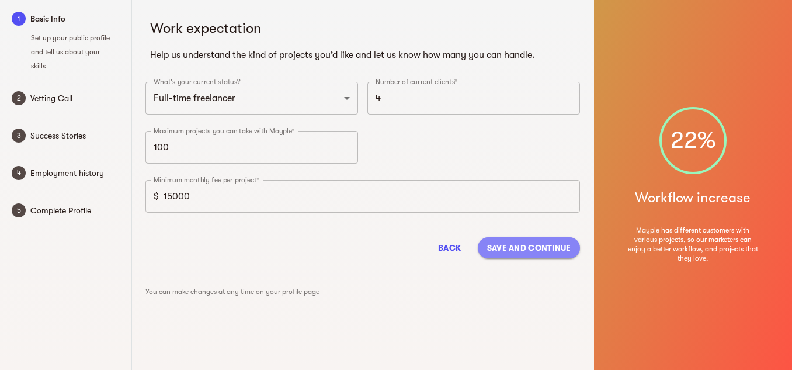
click at [520, 252] on span "Save and continue" at bounding box center [529, 248] width 84 height 14
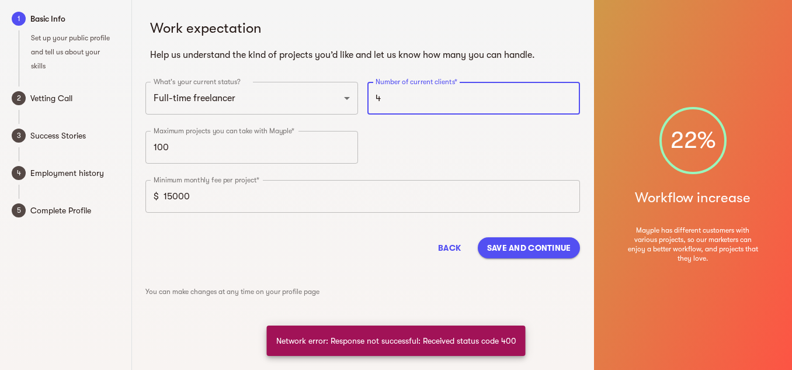
click at [402, 100] on input "4" at bounding box center [473, 98] width 213 height 33
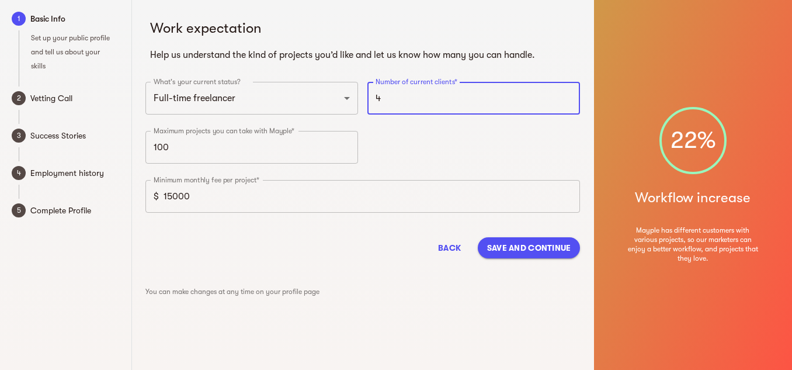
click at [402, 100] on input "4" at bounding box center [473, 98] width 213 height 33
type input "5"
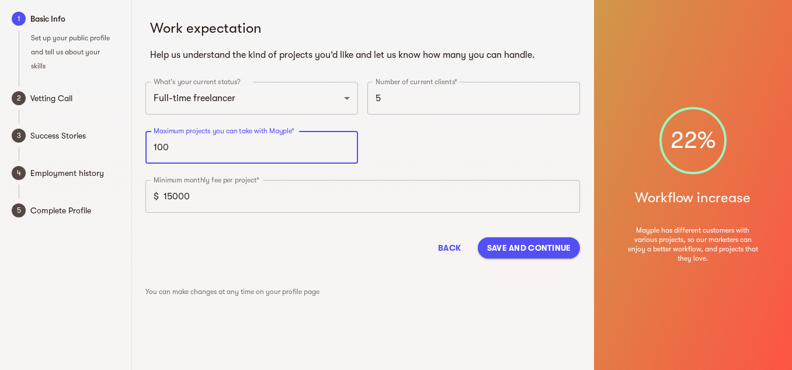
click at [227, 150] on input "100" at bounding box center [251, 147] width 213 height 33
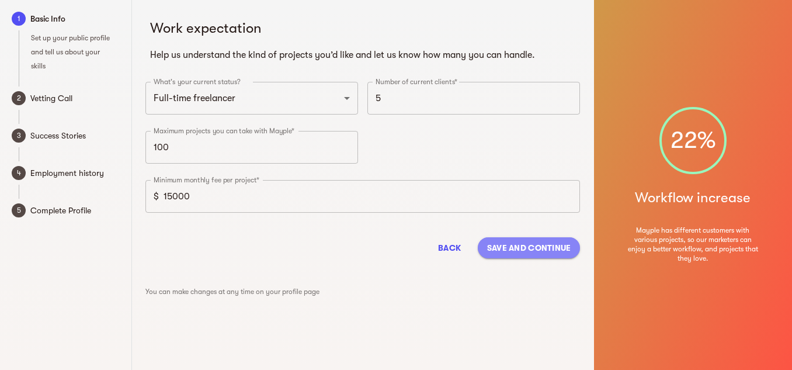
click at [522, 247] on span "Save and continue" at bounding box center [529, 248] width 84 height 14
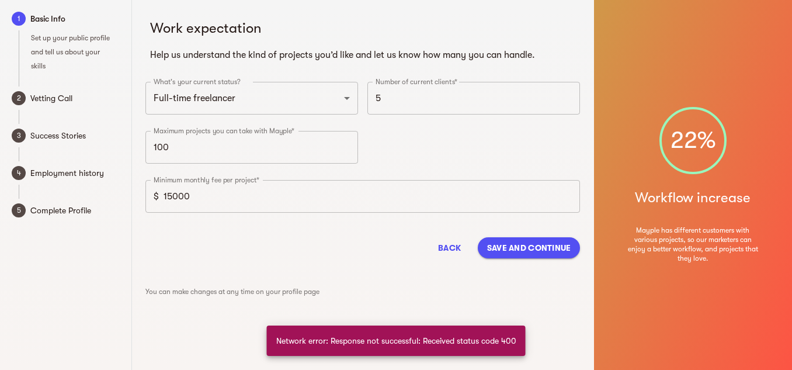
click at [19, 98] on text "2" at bounding box center [19, 98] width 4 height 8
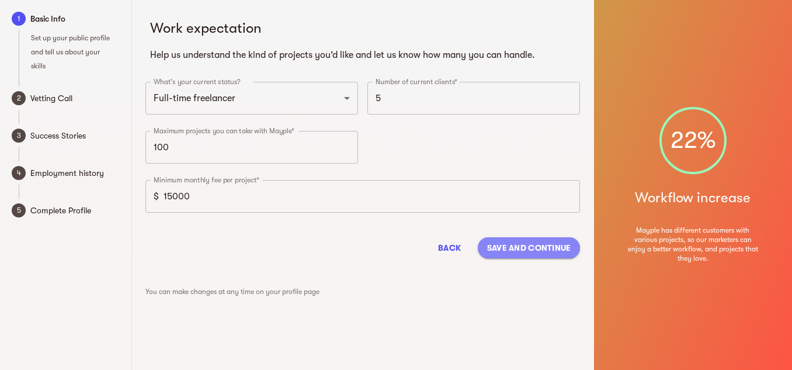
click at [509, 238] on button "Save and continue" at bounding box center [529, 247] width 103 height 21
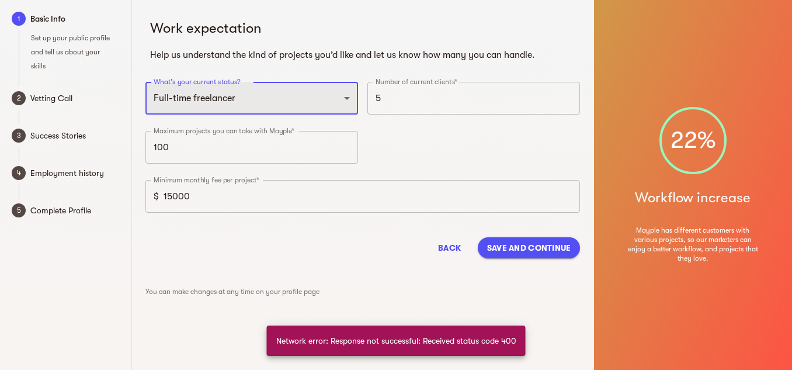
click at [253, 98] on select "Full-time freelancer [DEMOGRAPHIC_DATA] job New-freelancing [DEMOGRAPHIC_DATA]-…" at bounding box center [251, 98] width 213 height 33
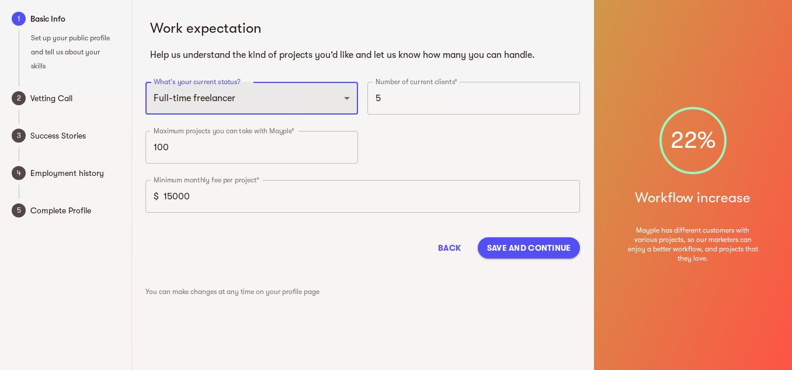
select select "PARTTIME_FREELANCER"
click at [145, 82] on select "Full-time freelancer [DEMOGRAPHIC_DATA] job New-freelancing [DEMOGRAPHIC_DATA]-…" at bounding box center [251, 98] width 213 height 33
click at [255, 100] on select "Full-time freelancer [DEMOGRAPHIC_DATA] job New-freelancing [DEMOGRAPHIC_DATA]-…" at bounding box center [251, 98] width 213 height 33
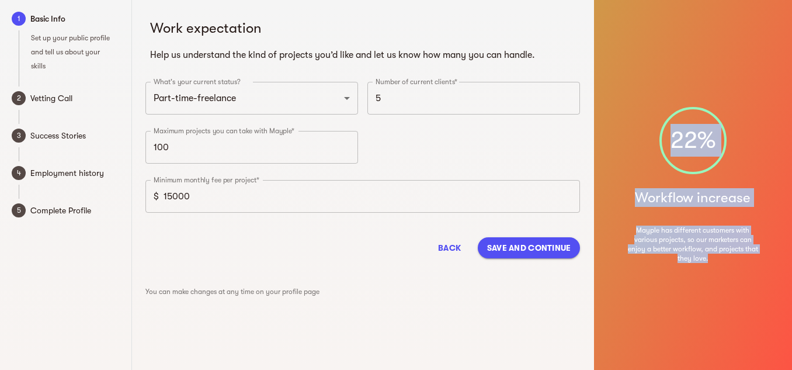
scroll to position [14, 0]
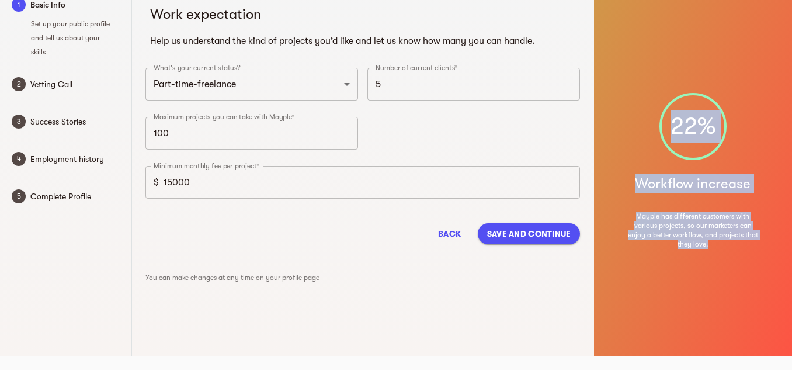
drag, startPoint x: 537, startPoint y: 368, endPoint x: 543, endPoint y: 382, distance: 15.9
click at [543, 369] on html "1 Basic Info Set up your public profile and tell us about your skills 2 Vetting…" at bounding box center [396, 178] width 792 height 384
click at [516, 230] on span "Save and continue" at bounding box center [529, 234] width 84 height 14
click at [520, 290] on div "Work expectation Help us understand the kind of projects you’d like and let us …" at bounding box center [363, 171] width 462 height 370
